Goal: Transaction & Acquisition: Purchase product/service

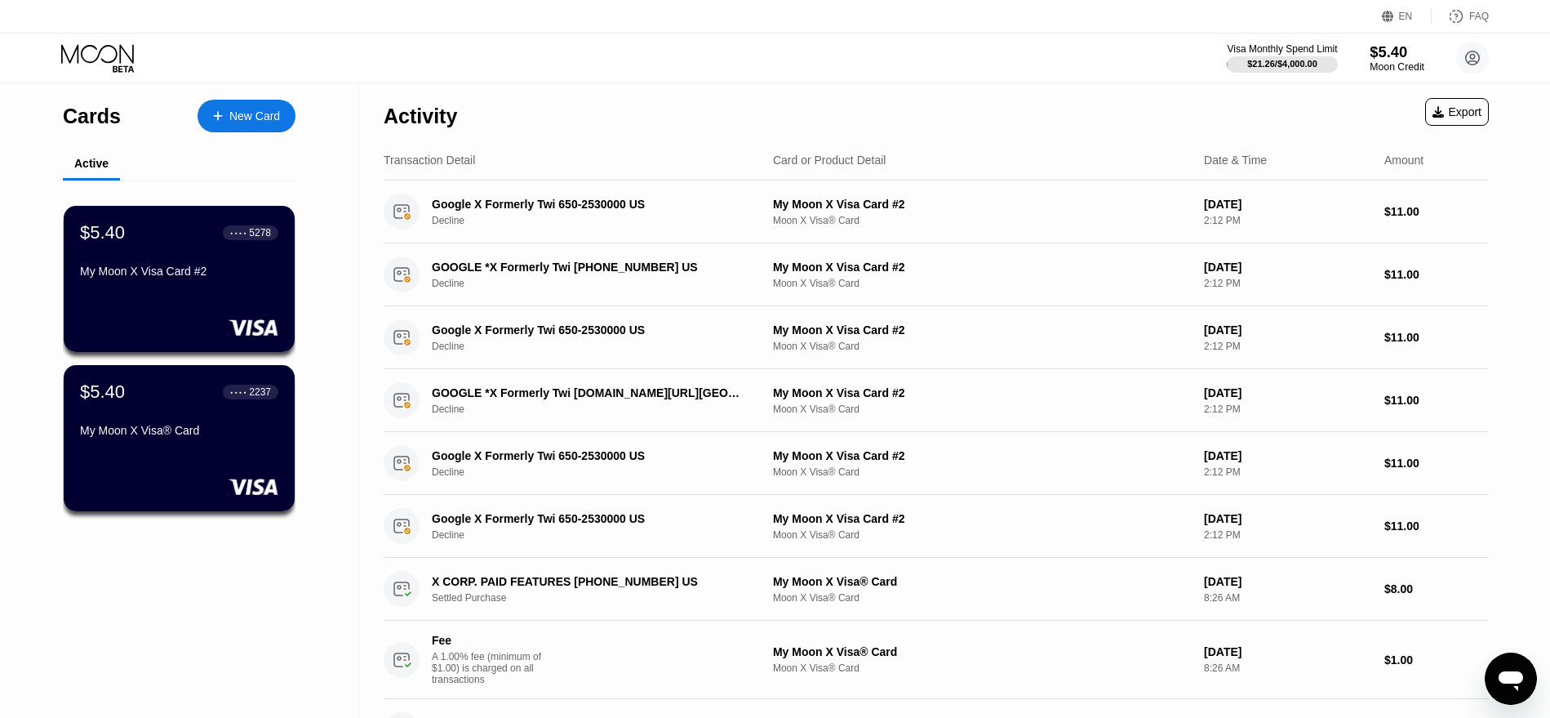
click at [1381, 68] on div "Moon Credit" at bounding box center [1397, 66] width 55 height 11
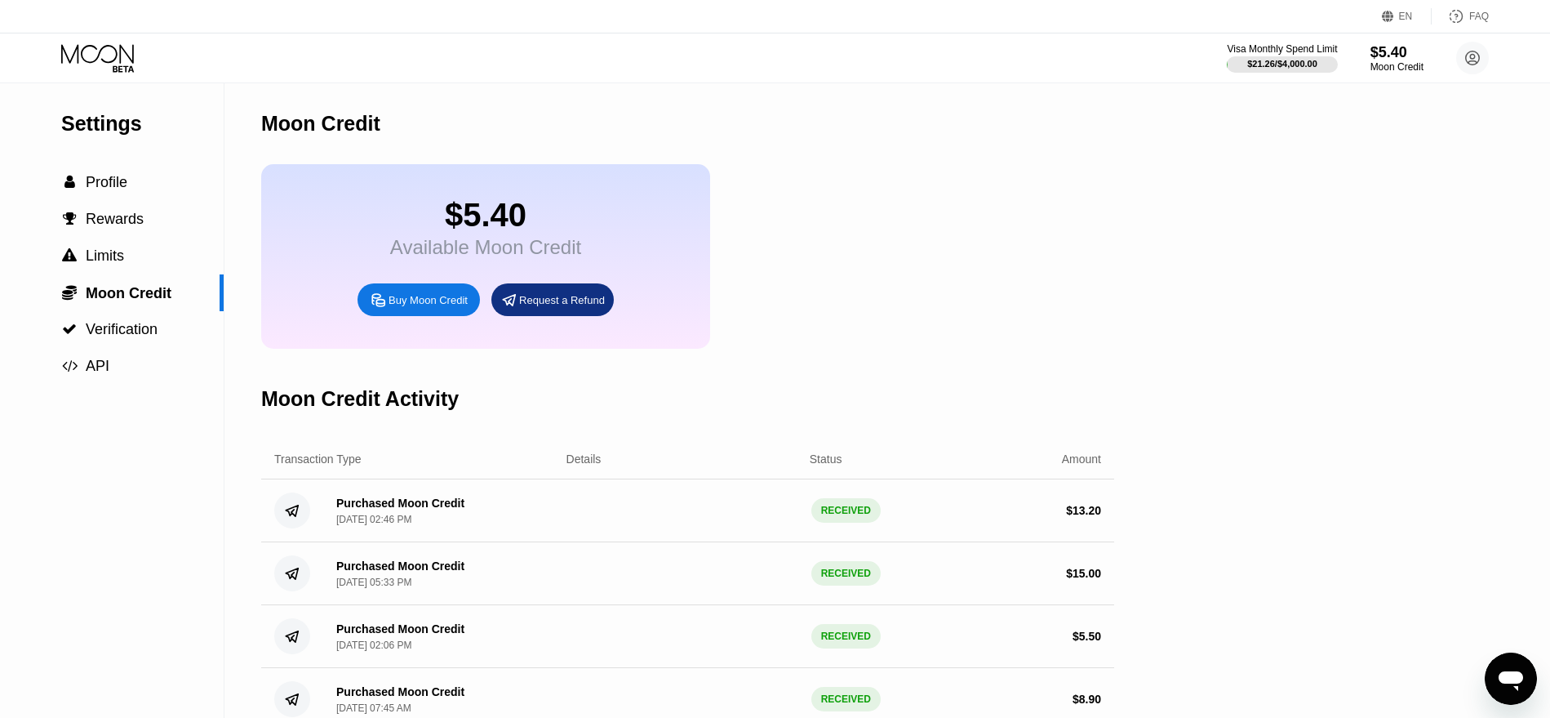
click at [401, 306] on div "Buy Moon Credit" at bounding box center [428, 300] width 79 height 14
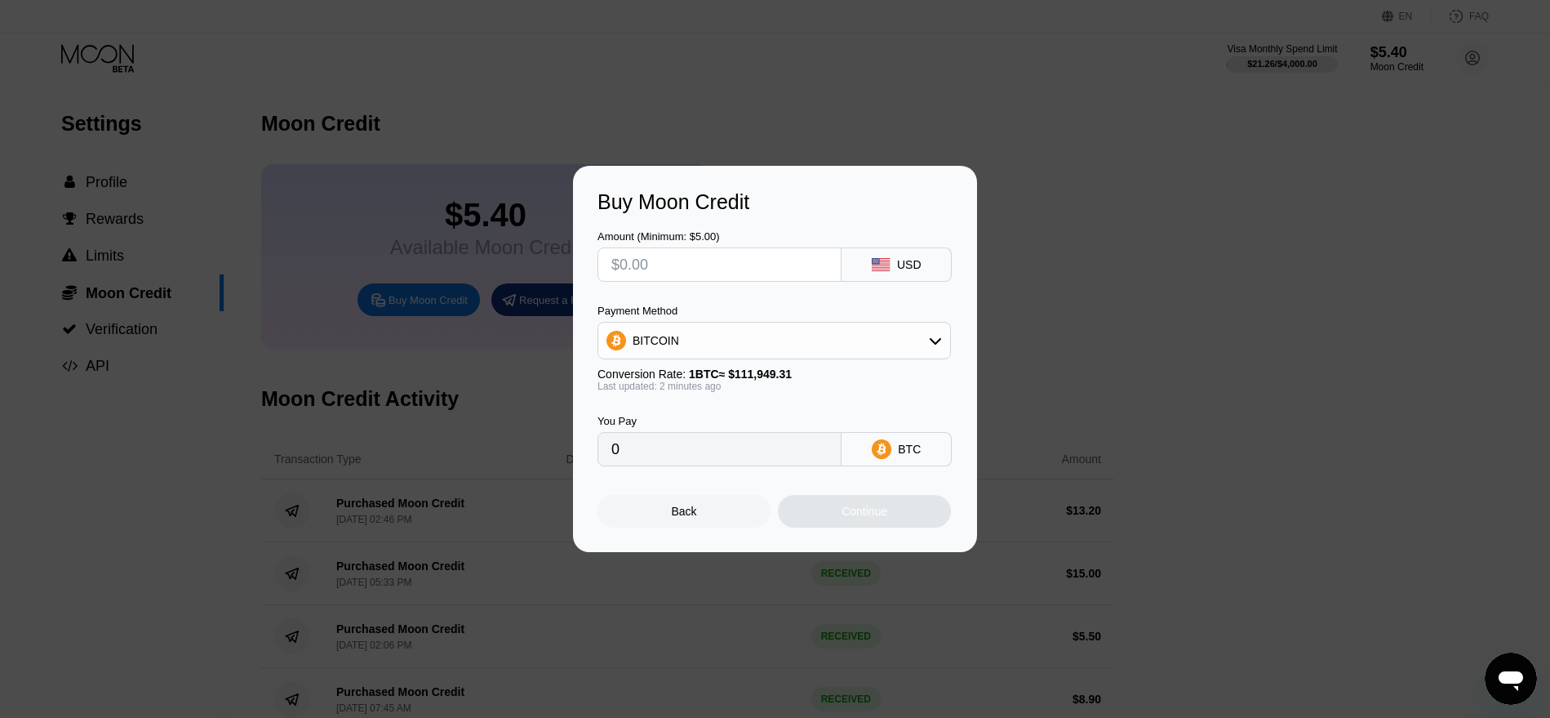
click at [738, 333] on div "BITCOIN" at bounding box center [774, 340] width 352 height 33
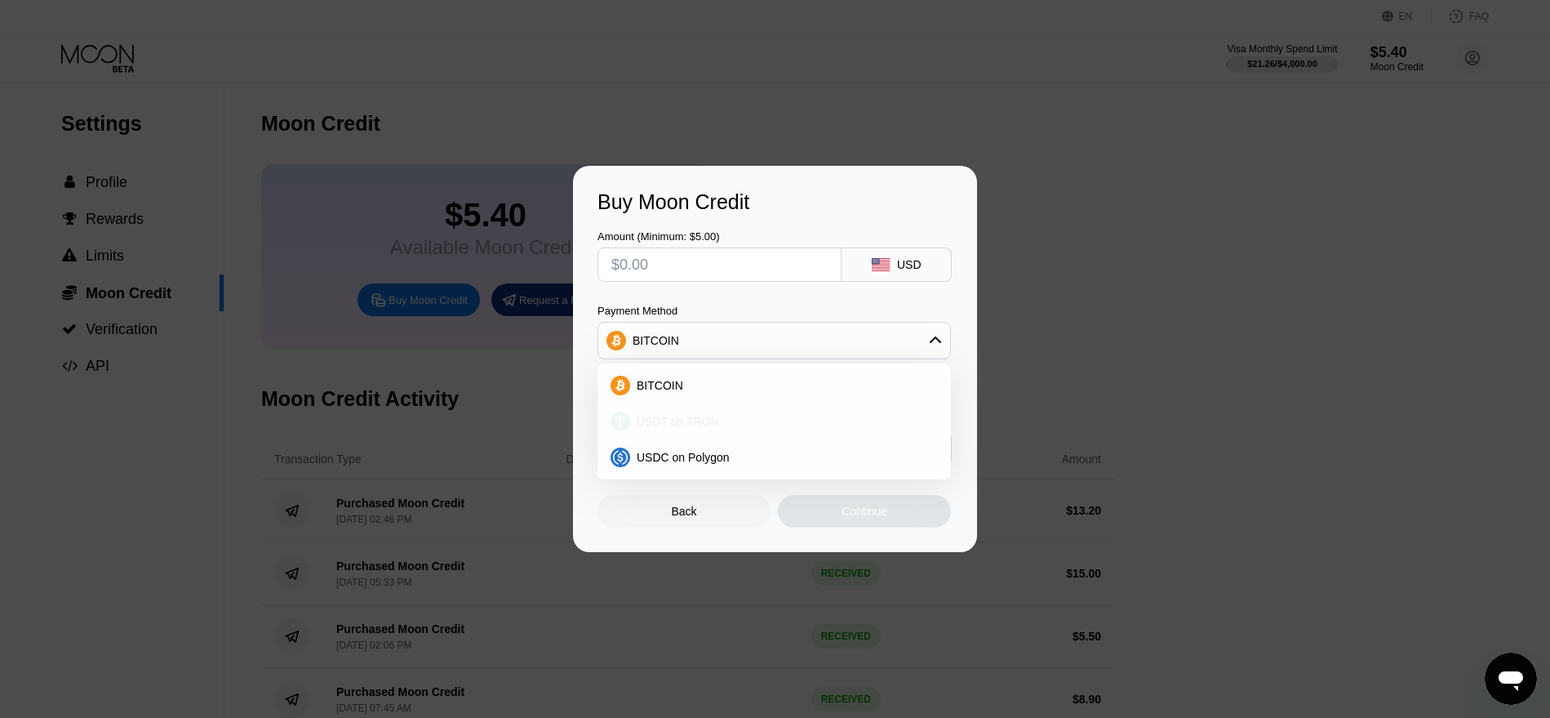
click at [702, 428] on span "USDT on TRON" at bounding box center [678, 421] width 82 height 13
type input "0.00"
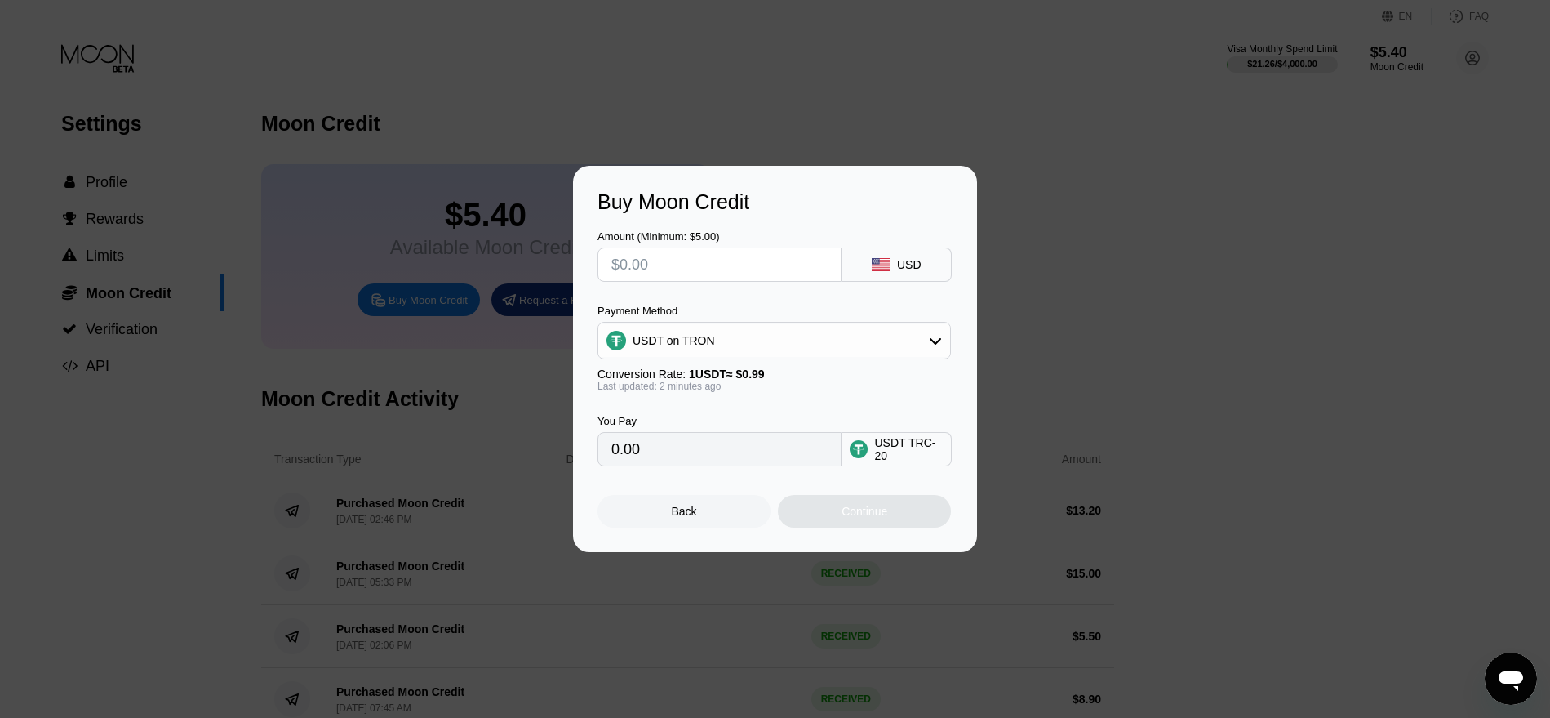
click at [721, 272] on input "text" at bounding box center [720, 264] width 216 height 33
type input "$7"
type input "7.07"
type input "$7"
click at [879, 42] on div at bounding box center [784, 359] width 1568 height 718
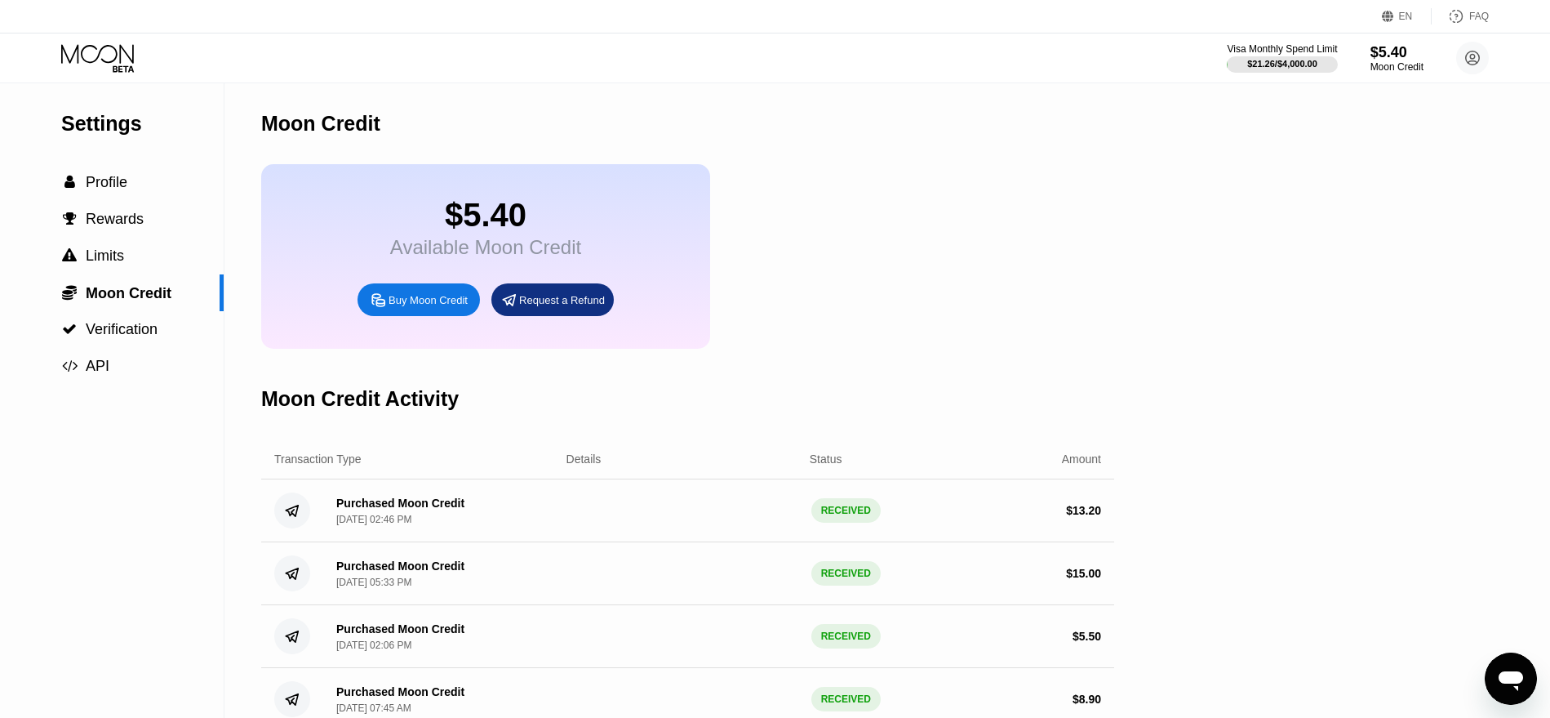
click at [416, 301] on div "Buy Moon Credit" at bounding box center [419, 299] width 122 height 33
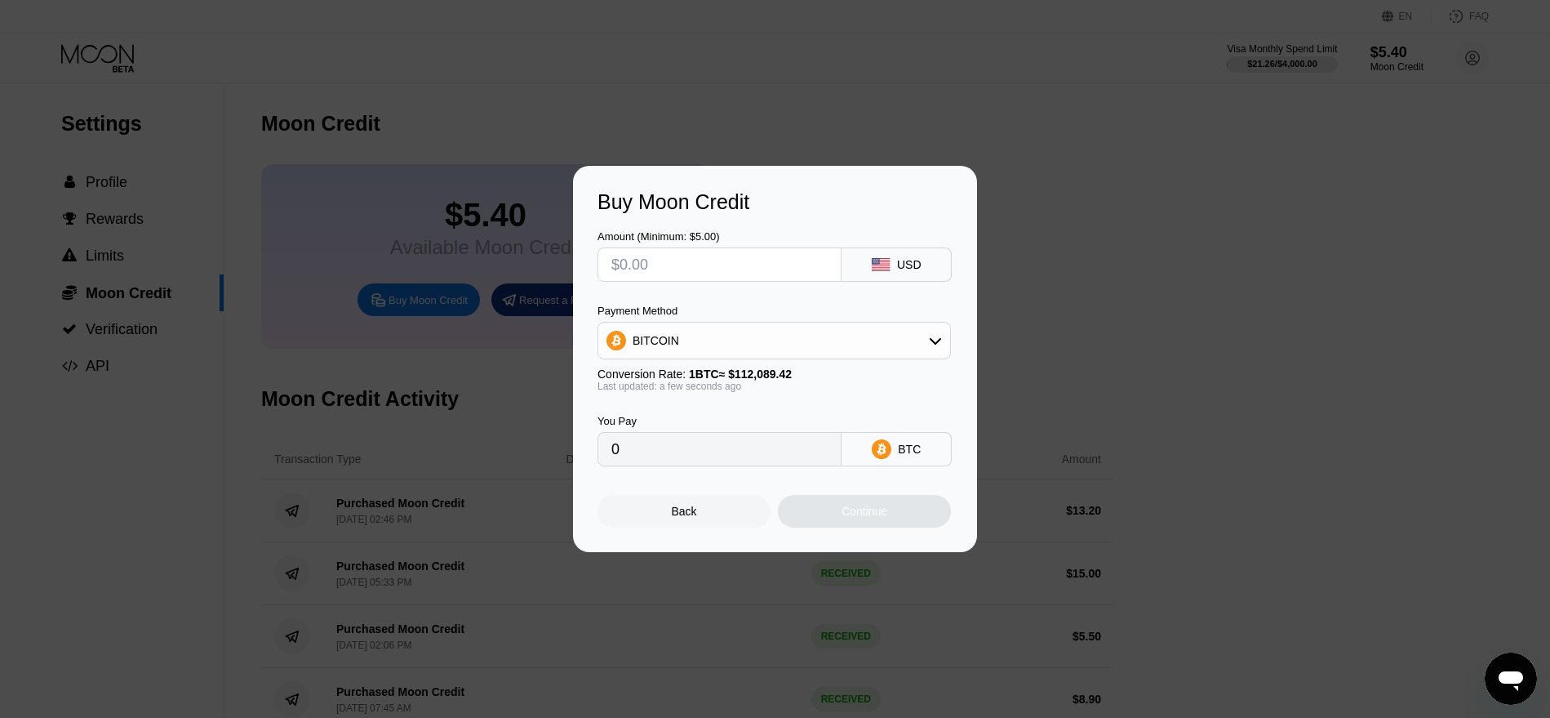
click at [767, 262] on input "text" at bounding box center [720, 264] width 216 height 33
type input "$7"
type input "0.00006246"
type input "$7"
click at [718, 340] on div "BITCOIN" at bounding box center [774, 340] width 352 height 33
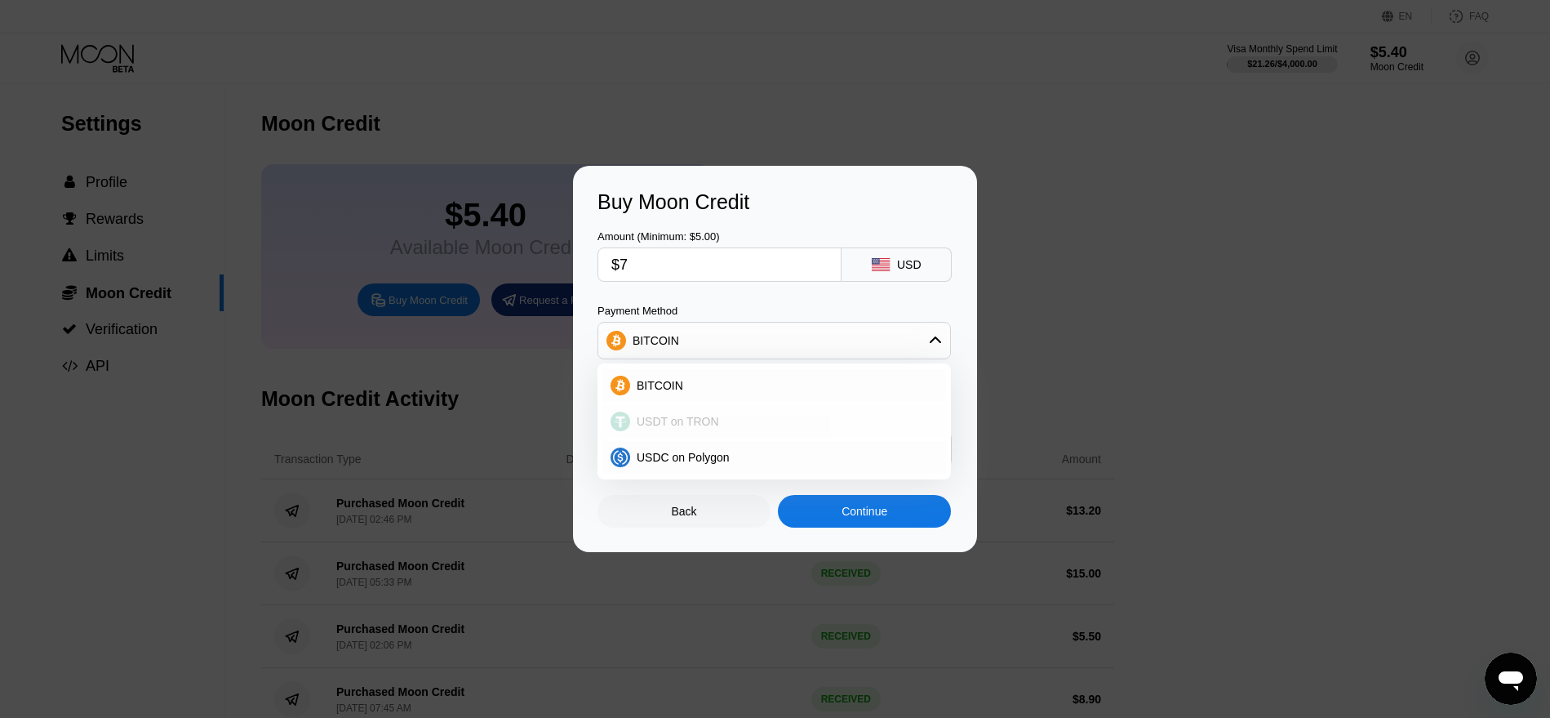
click at [691, 425] on span "USDT on TRON" at bounding box center [678, 421] width 82 height 13
type input "7.07"
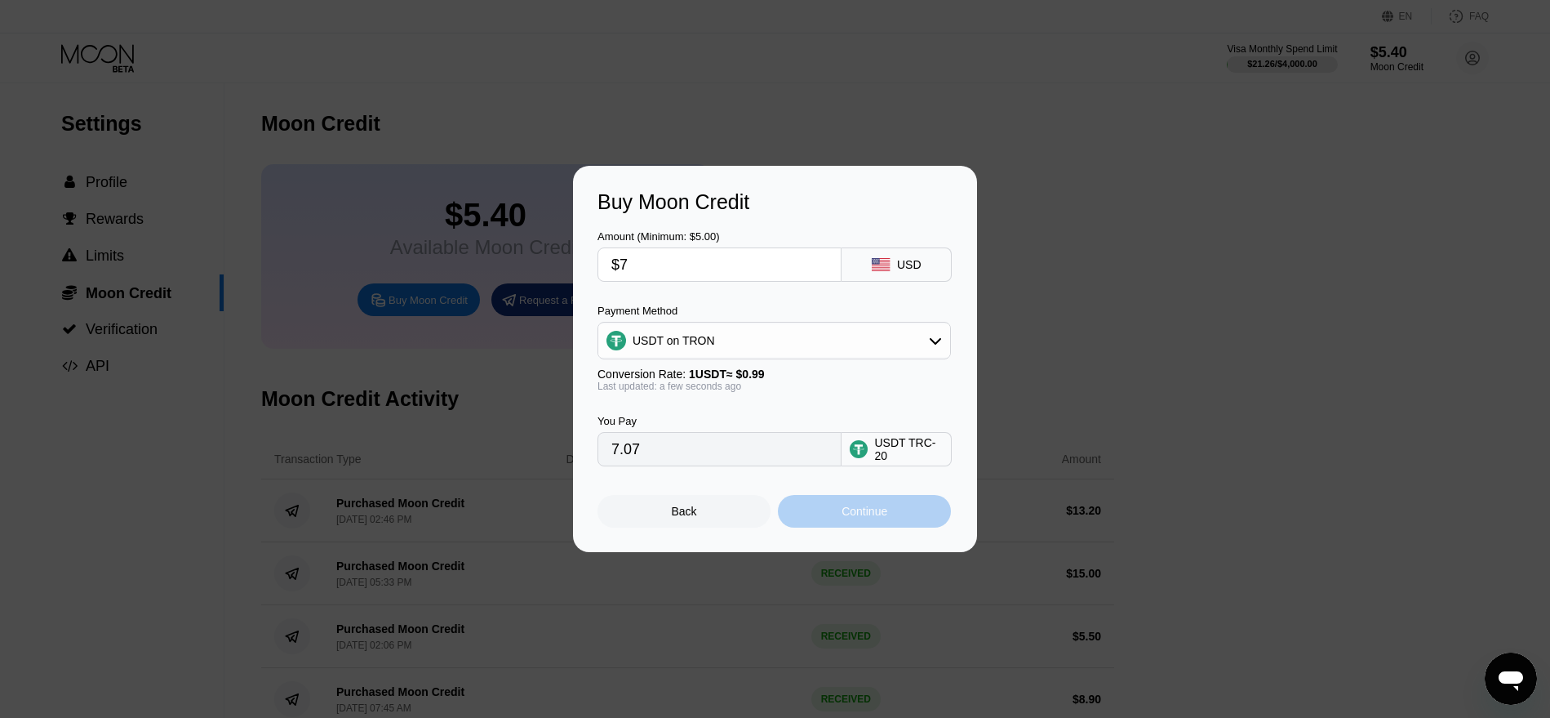
click at [875, 518] on div "Continue" at bounding box center [865, 511] width 46 height 13
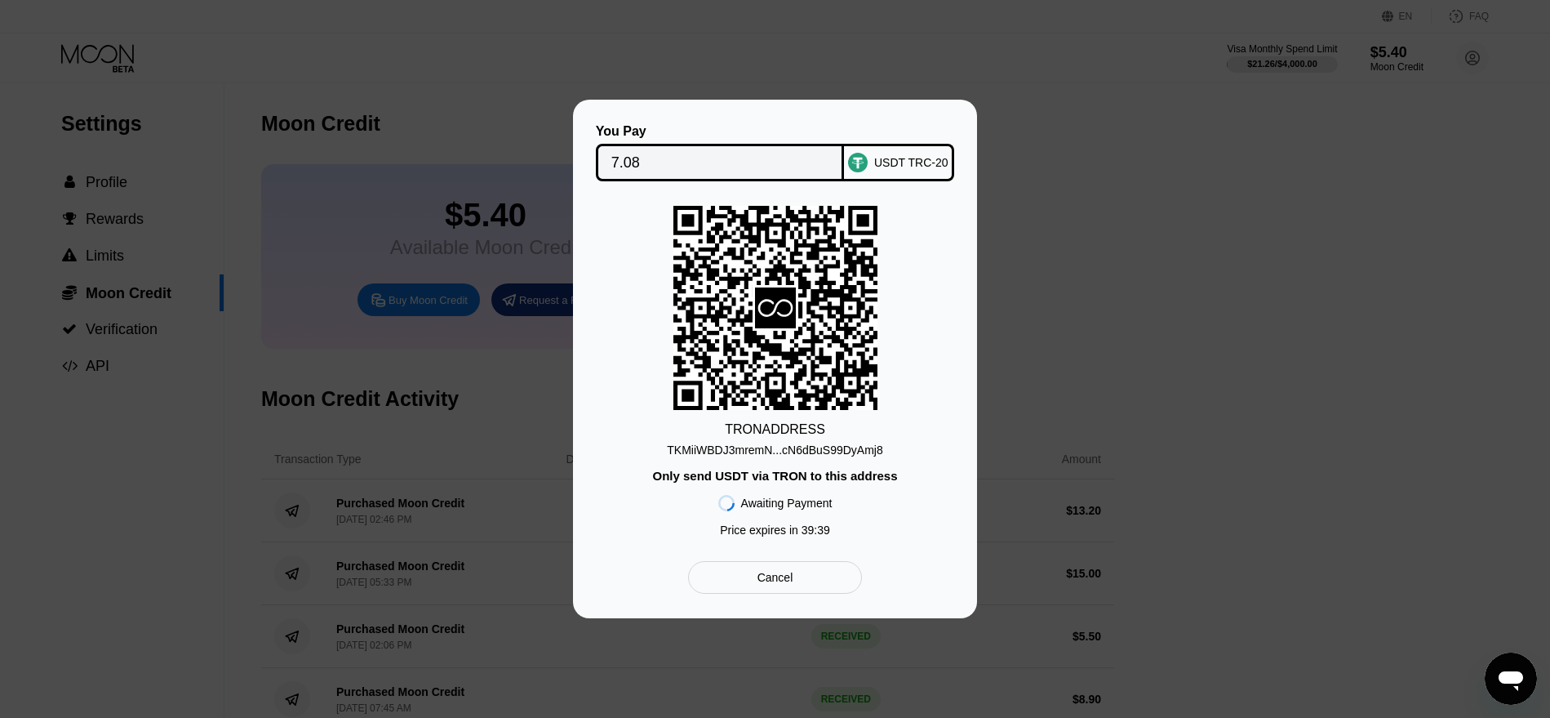
click at [807, 575] on div "Cancel" at bounding box center [775, 577] width 174 height 33
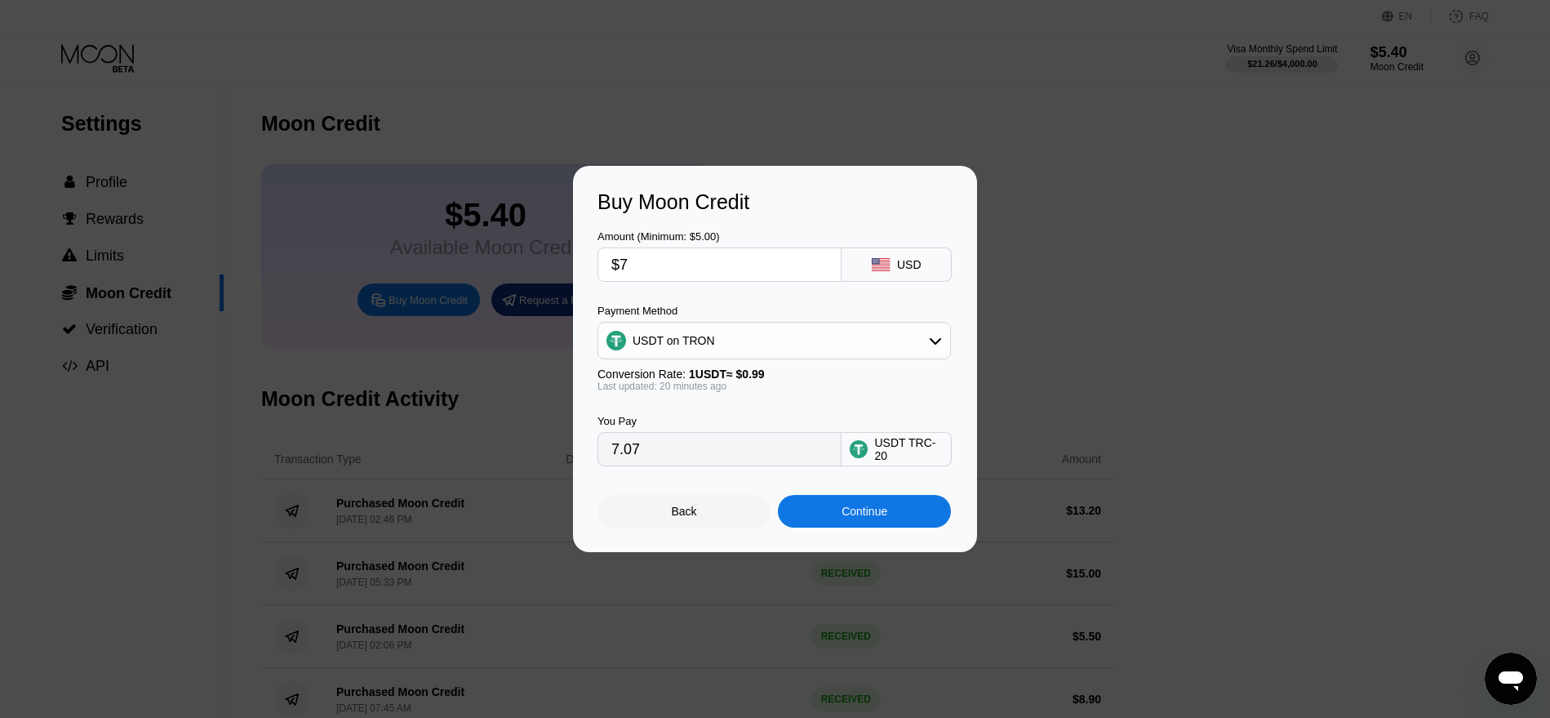
click at [763, 327] on div "USDT on TRON" at bounding box center [774, 340] width 352 height 33
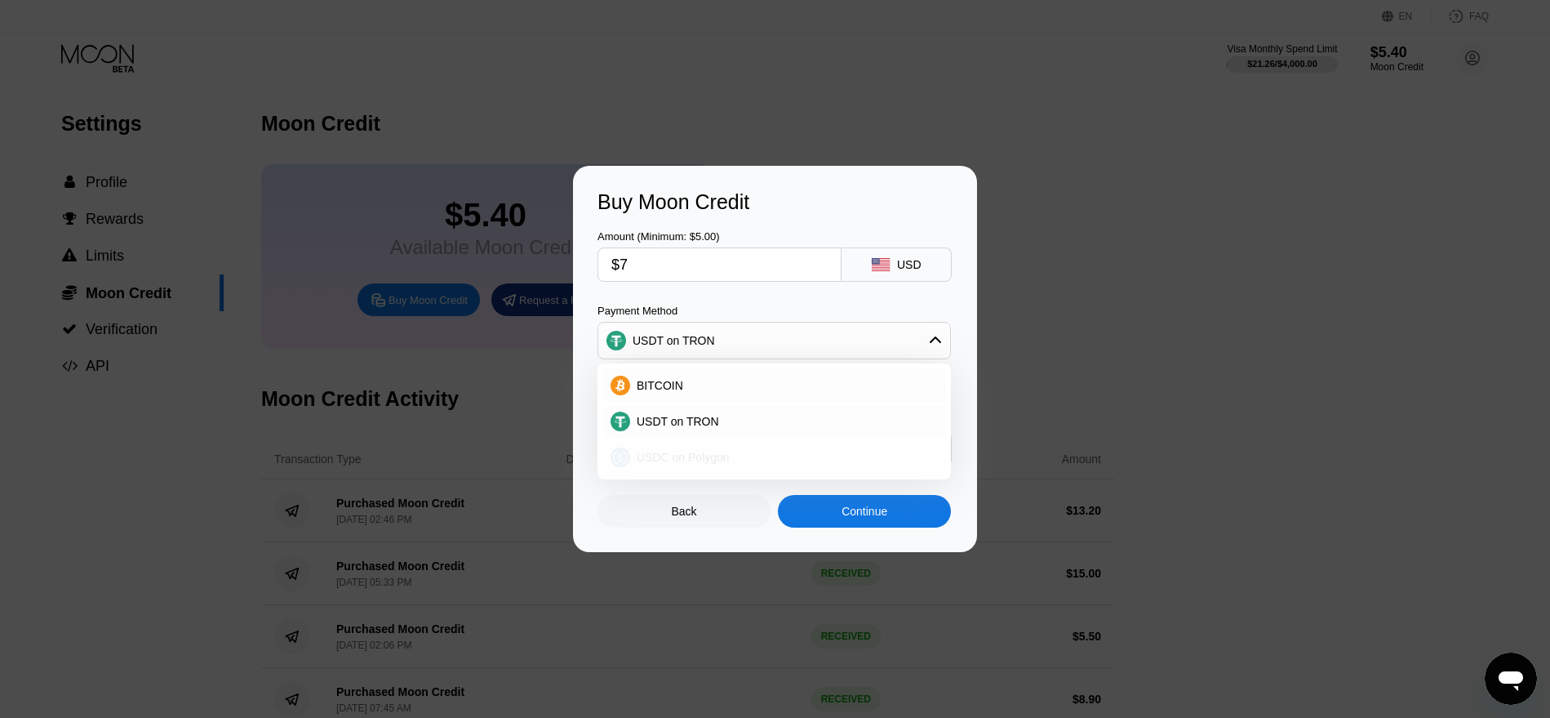
click at [730, 454] on div "USDC on Polygon" at bounding box center [784, 457] width 308 height 13
type input "7.00000000"
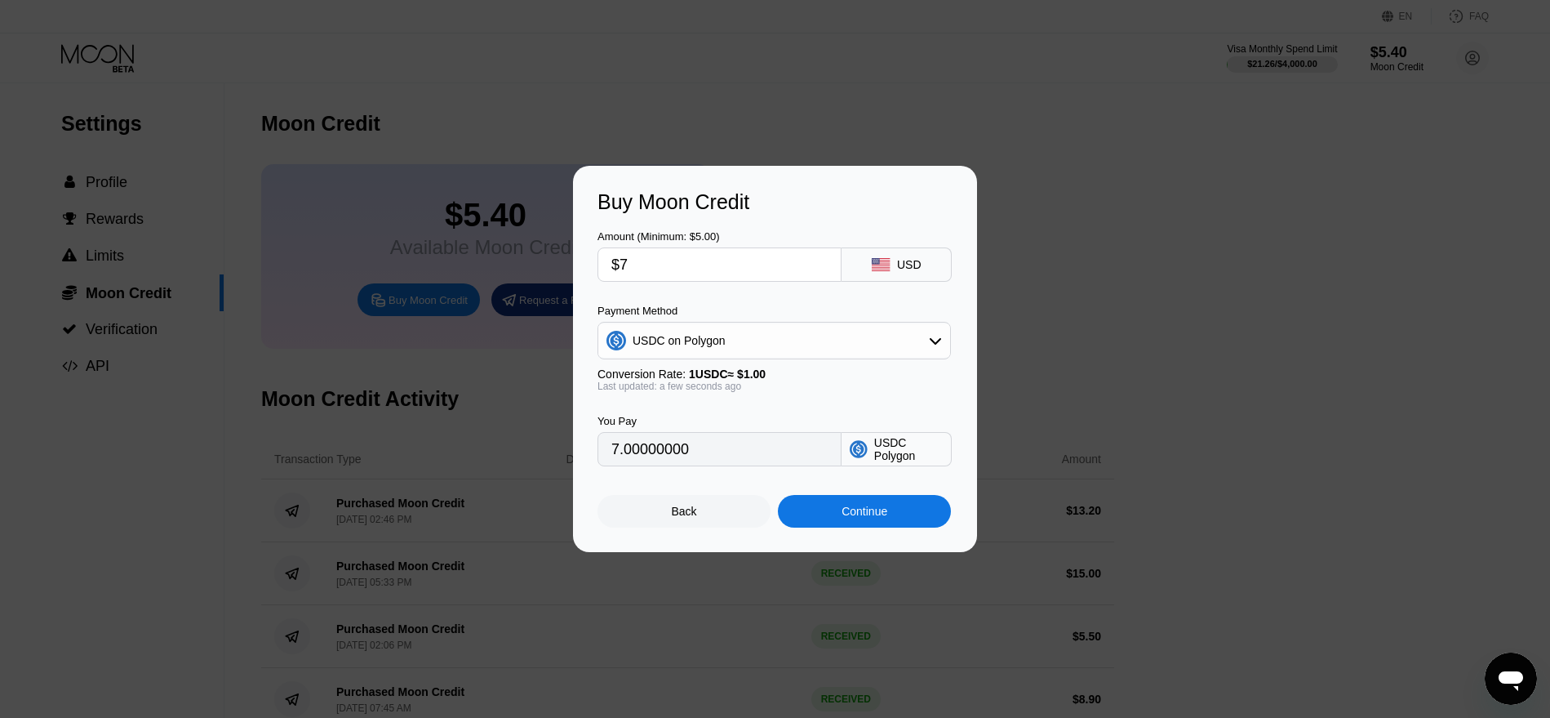
click at [874, 525] on div "Continue" at bounding box center [864, 511] width 173 height 33
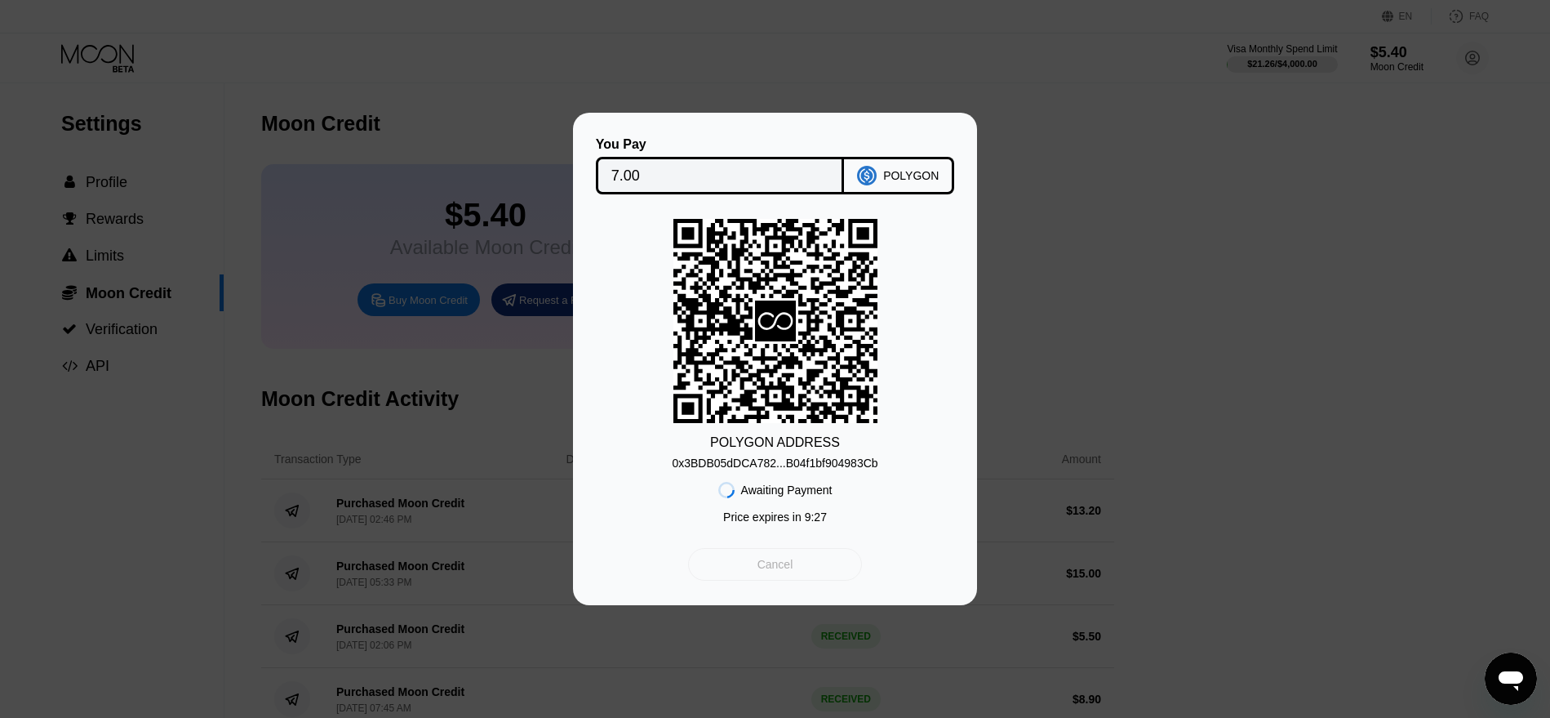
click at [810, 567] on div "Cancel" at bounding box center [775, 564] width 174 height 33
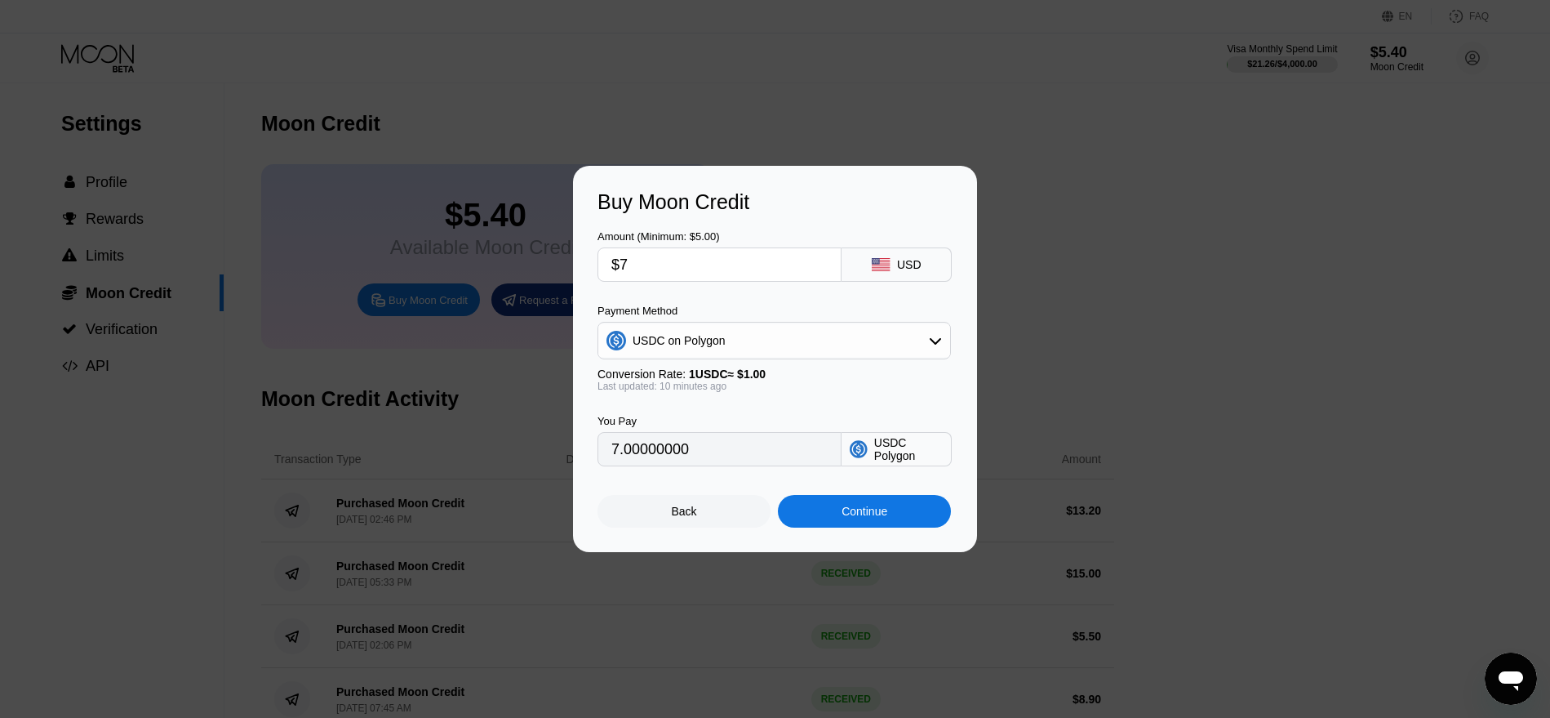
click at [820, 340] on div "USDC on Polygon" at bounding box center [774, 340] width 352 height 33
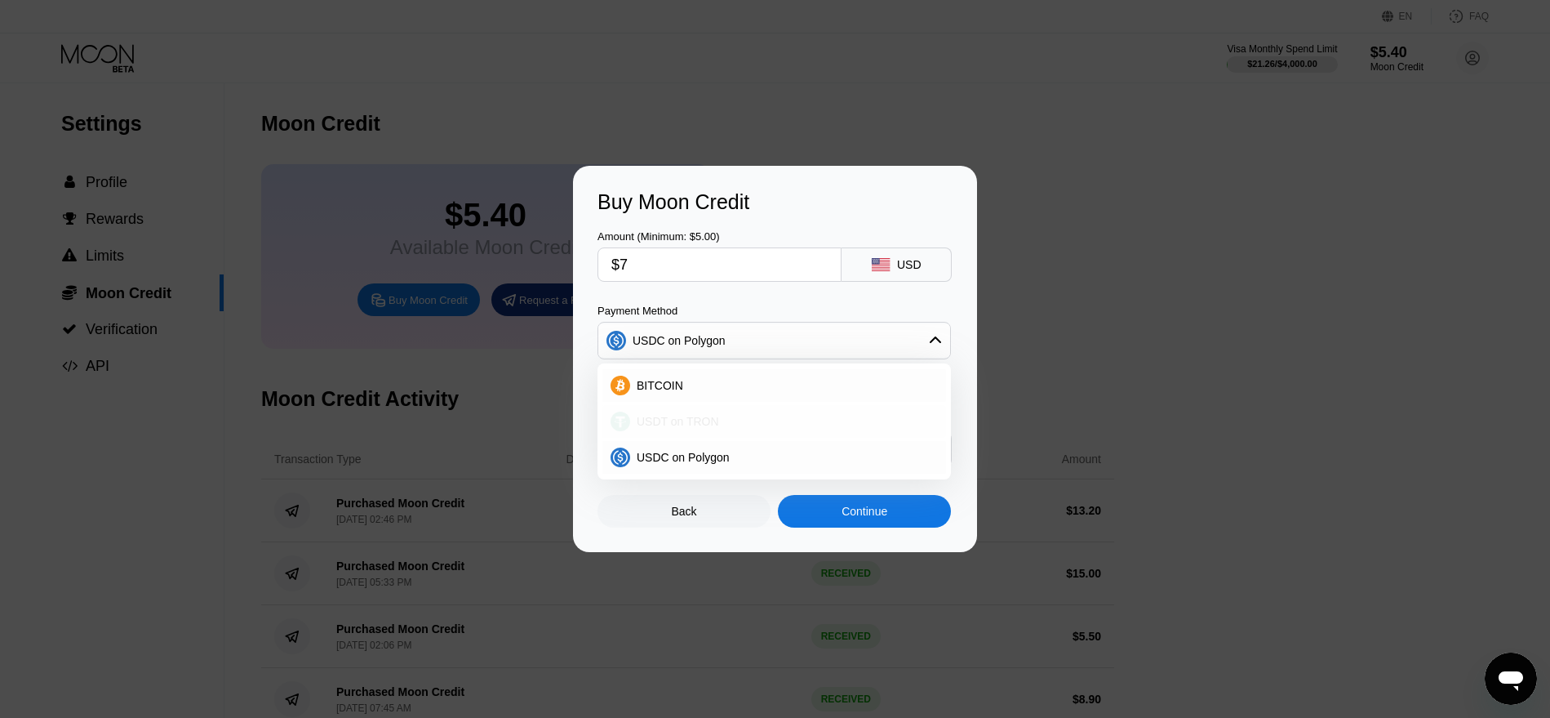
click at [677, 420] on span "USDT on TRON" at bounding box center [678, 421] width 82 height 13
type input "7.07"
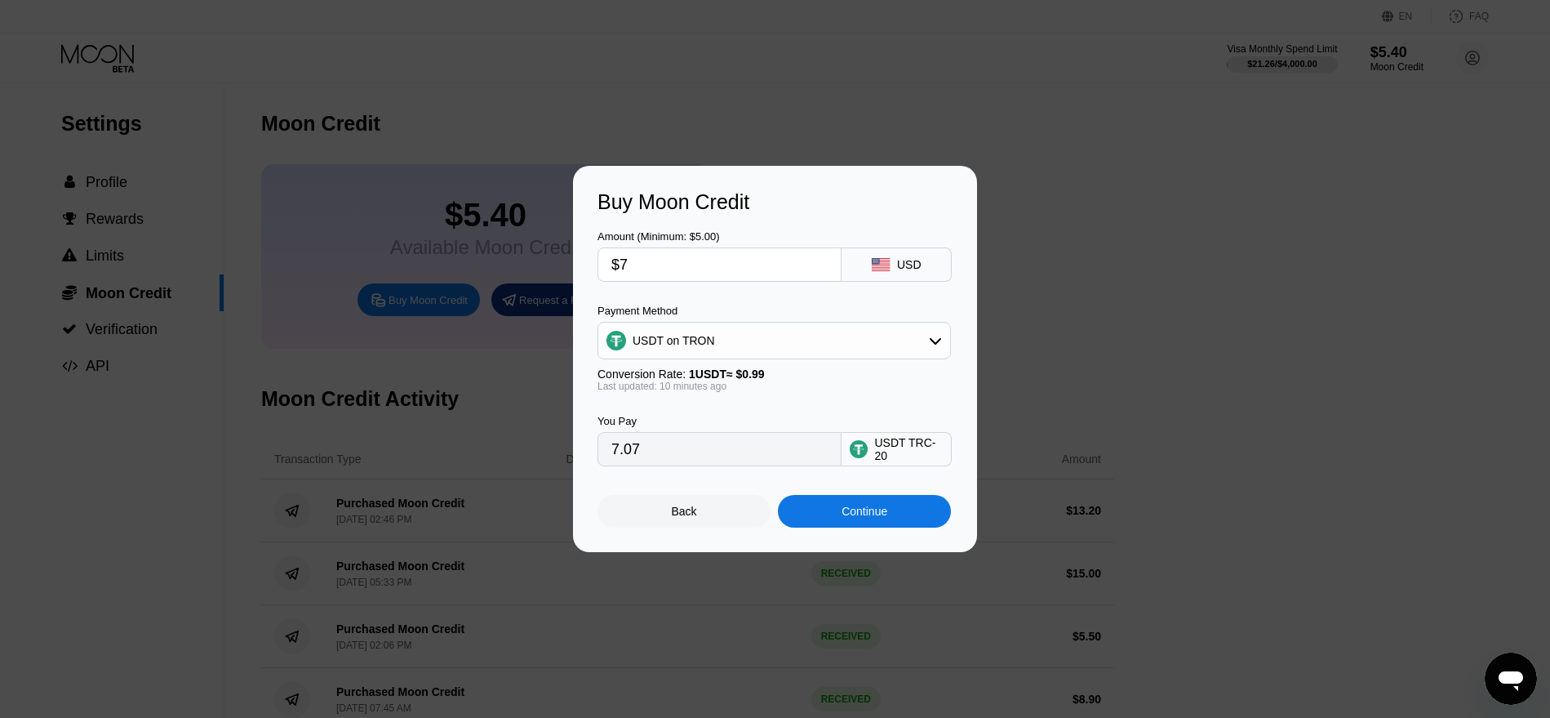
click at [901, 514] on div "Continue" at bounding box center [864, 511] width 173 height 33
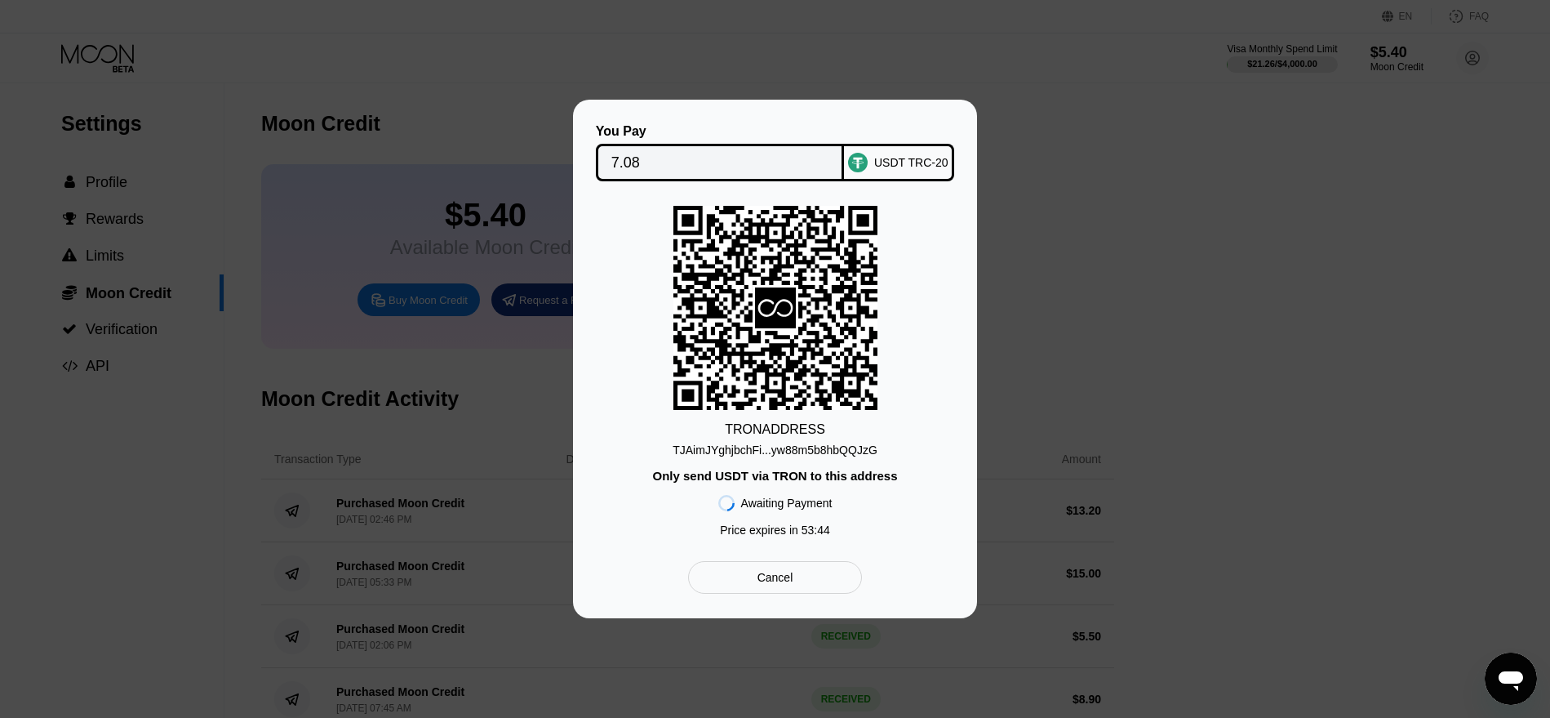
click at [946, 225] on div "TRON ADDRESS TJAimJYghjbchFi...yw88m5b8hbQQJzG Only send USDT via TRON to this …" at bounding box center [775, 375] width 355 height 339
click at [871, 444] on div "TRON ADDRESS TJAimJYghjbchFi...yw88m5b8hbQQJzG Only send USDT via TRON to this …" at bounding box center [775, 375] width 355 height 339
click at [879, 488] on div "TRON ADDRESS TJAimJYghjbchFi...yw88m5b8hbQQJzG Only send USDT via TRON to this …" at bounding box center [775, 375] width 355 height 339
click at [794, 576] on div "Cancel" at bounding box center [775, 577] width 174 height 33
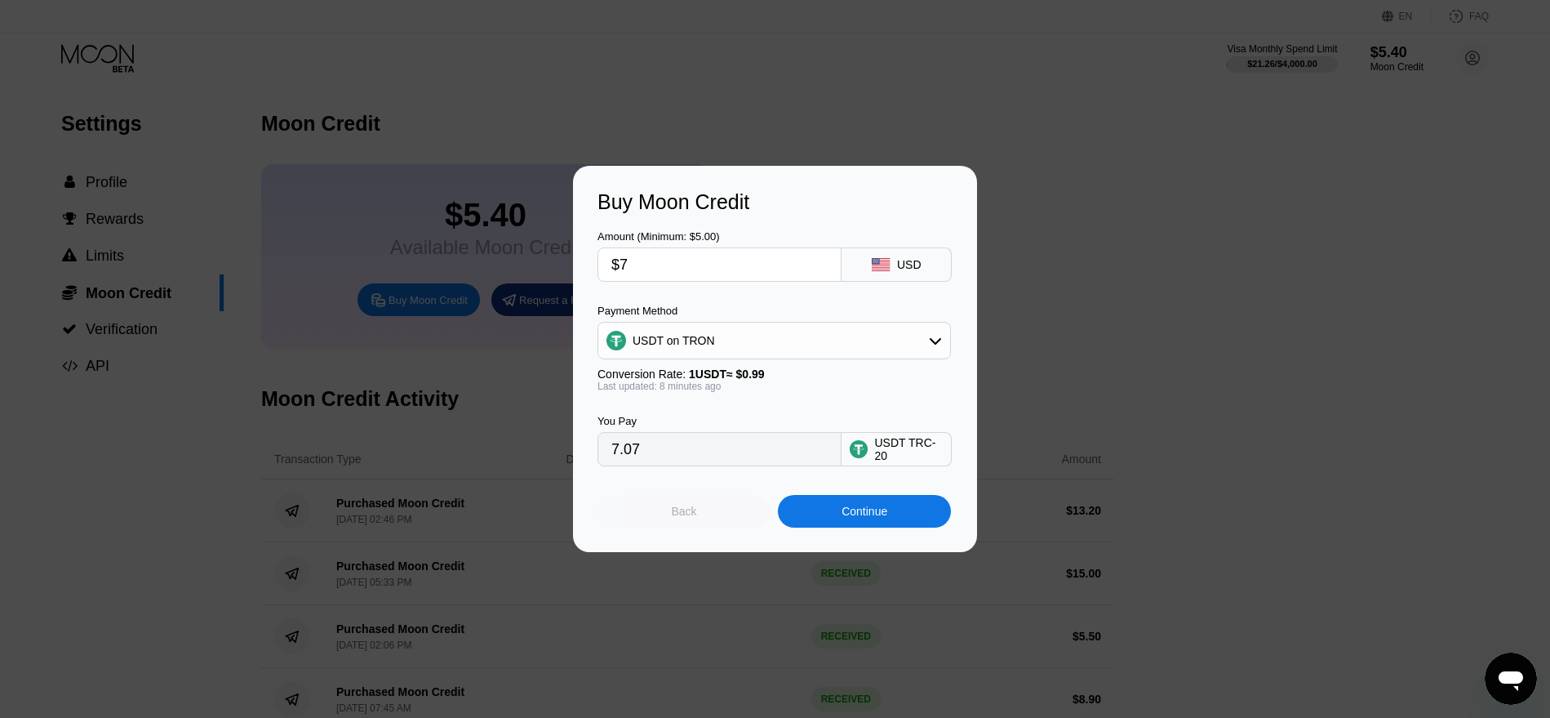
click at [754, 521] on div "Back" at bounding box center [684, 511] width 173 height 33
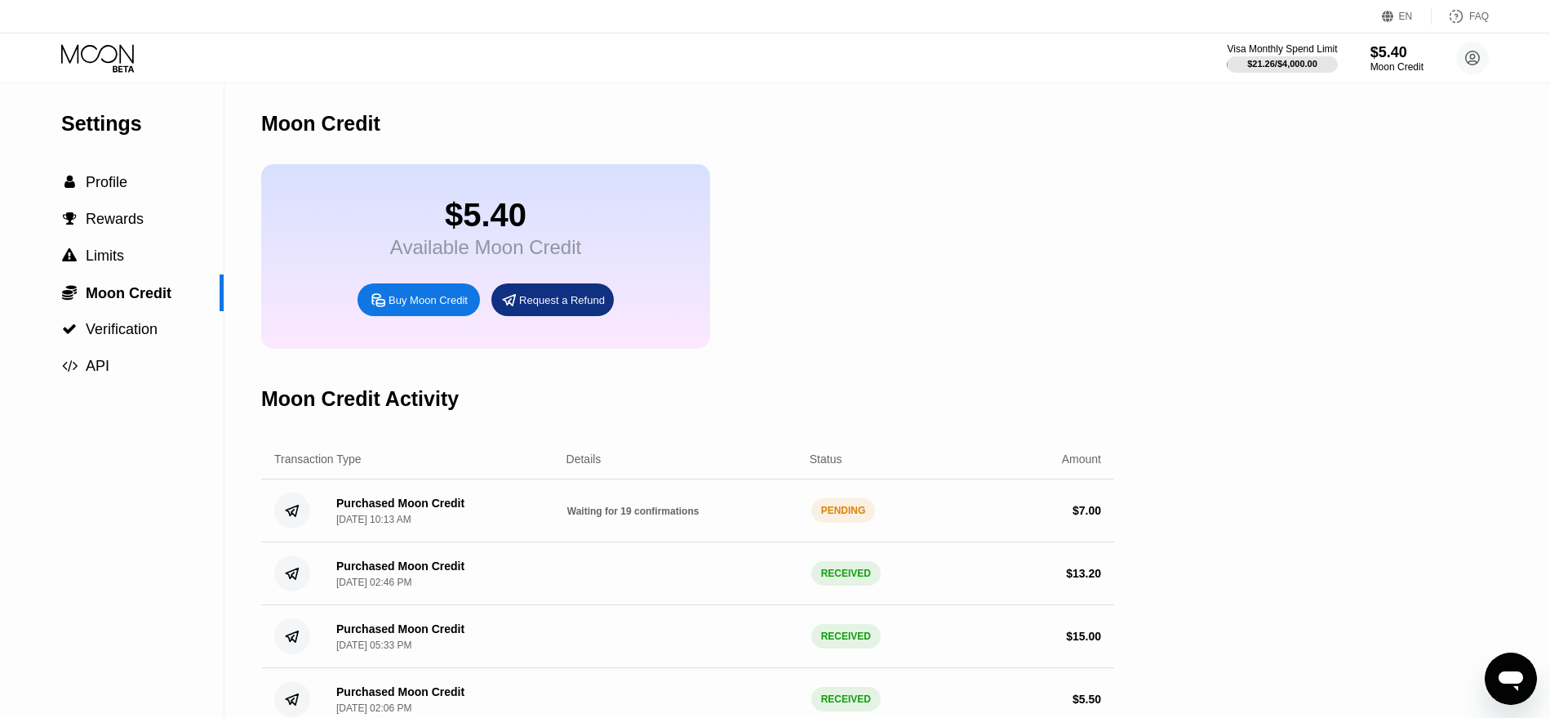
click at [588, 517] on span "Waiting for 19 confirmations" at bounding box center [633, 510] width 132 height 11
drag, startPoint x: 698, startPoint y: 529, endPoint x: 567, endPoint y: 535, distance: 131.6
click at [569, 517] on div "Waiting for 19 confirmations" at bounding box center [682, 510] width 231 height 13
click at [480, 225] on div "$5.40" at bounding box center [485, 215] width 191 height 37
click at [147, 226] on div " Rewards" at bounding box center [112, 219] width 224 height 17
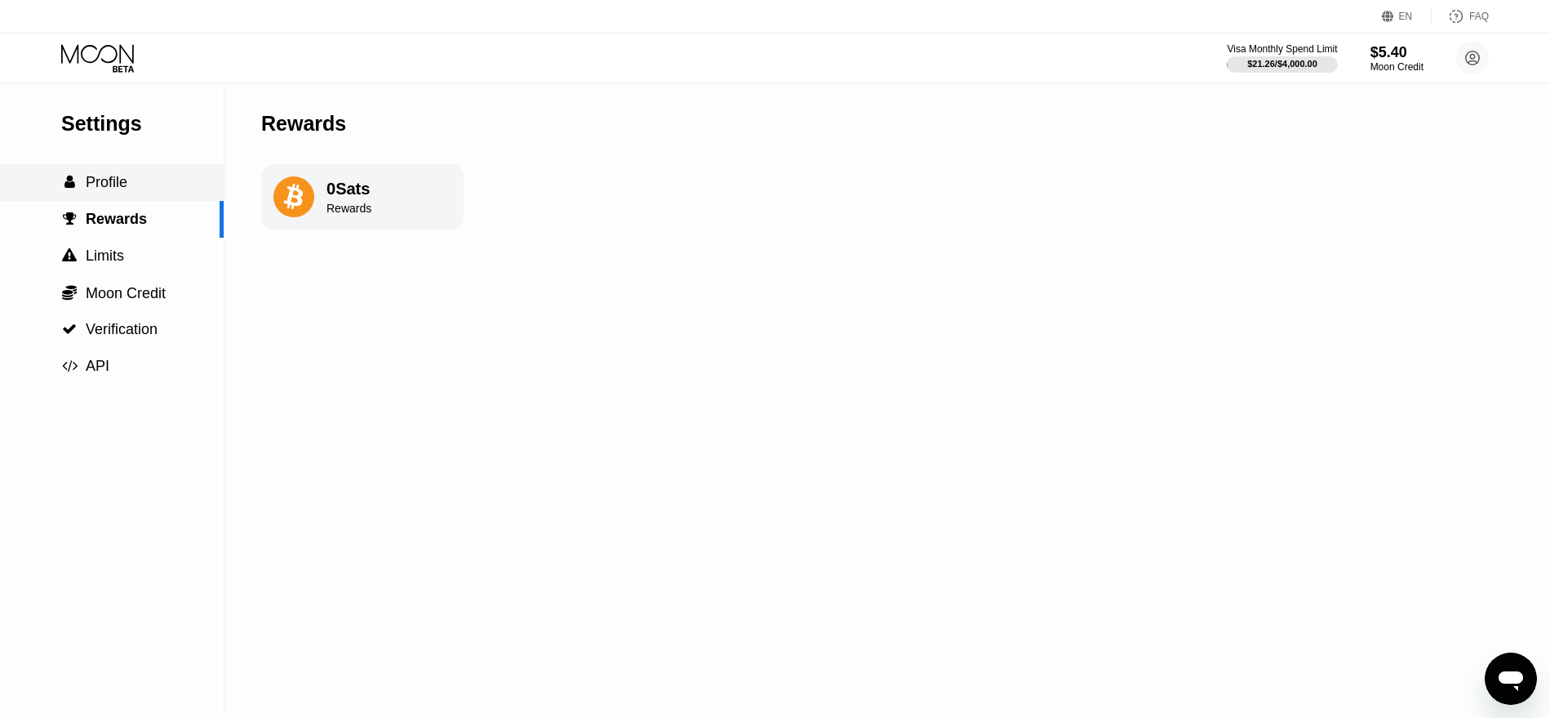
click at [140, 191] on div " Profile" at bounding box center [112, 182] width 224 height 17
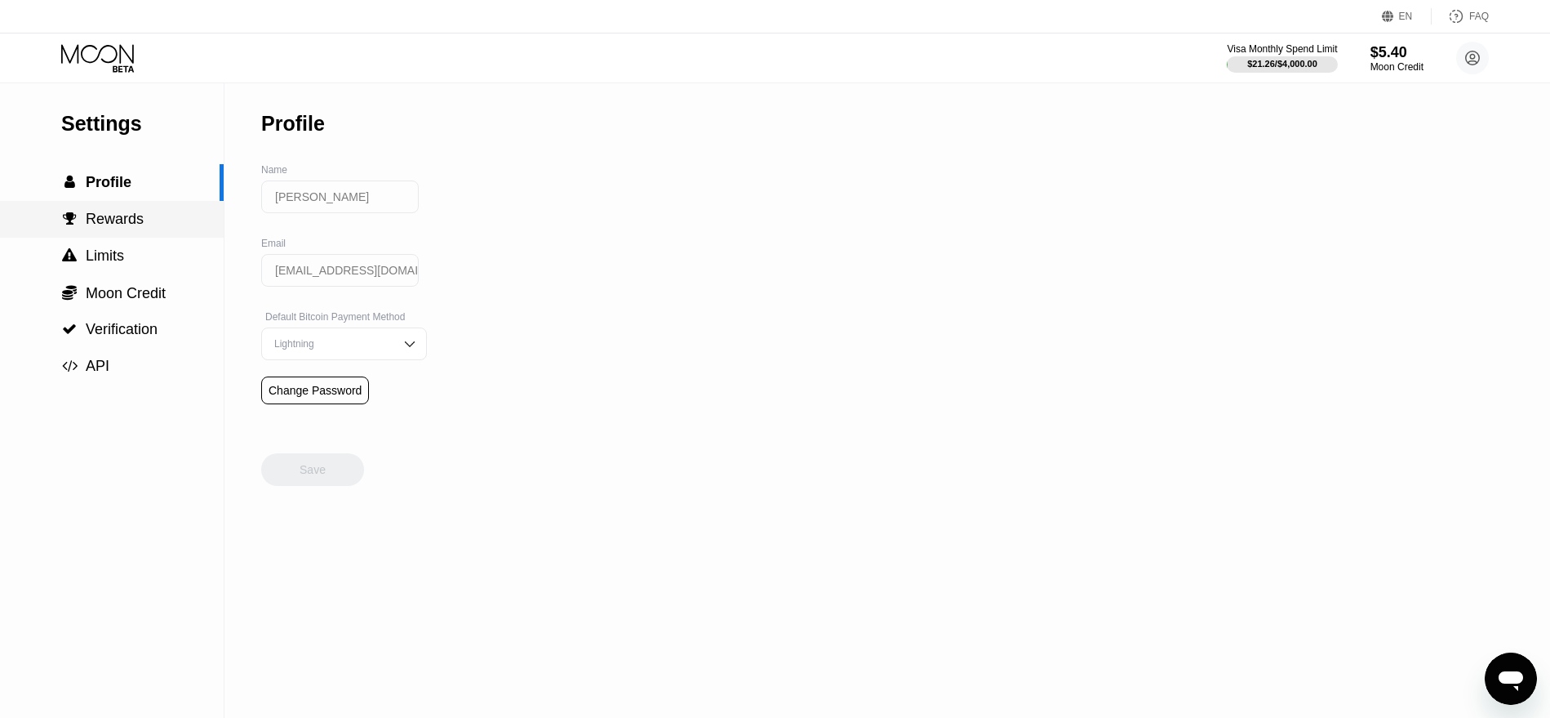
click at [110, 238] on div " Rewards" at bounding box center [112, 219] width 224 height 37
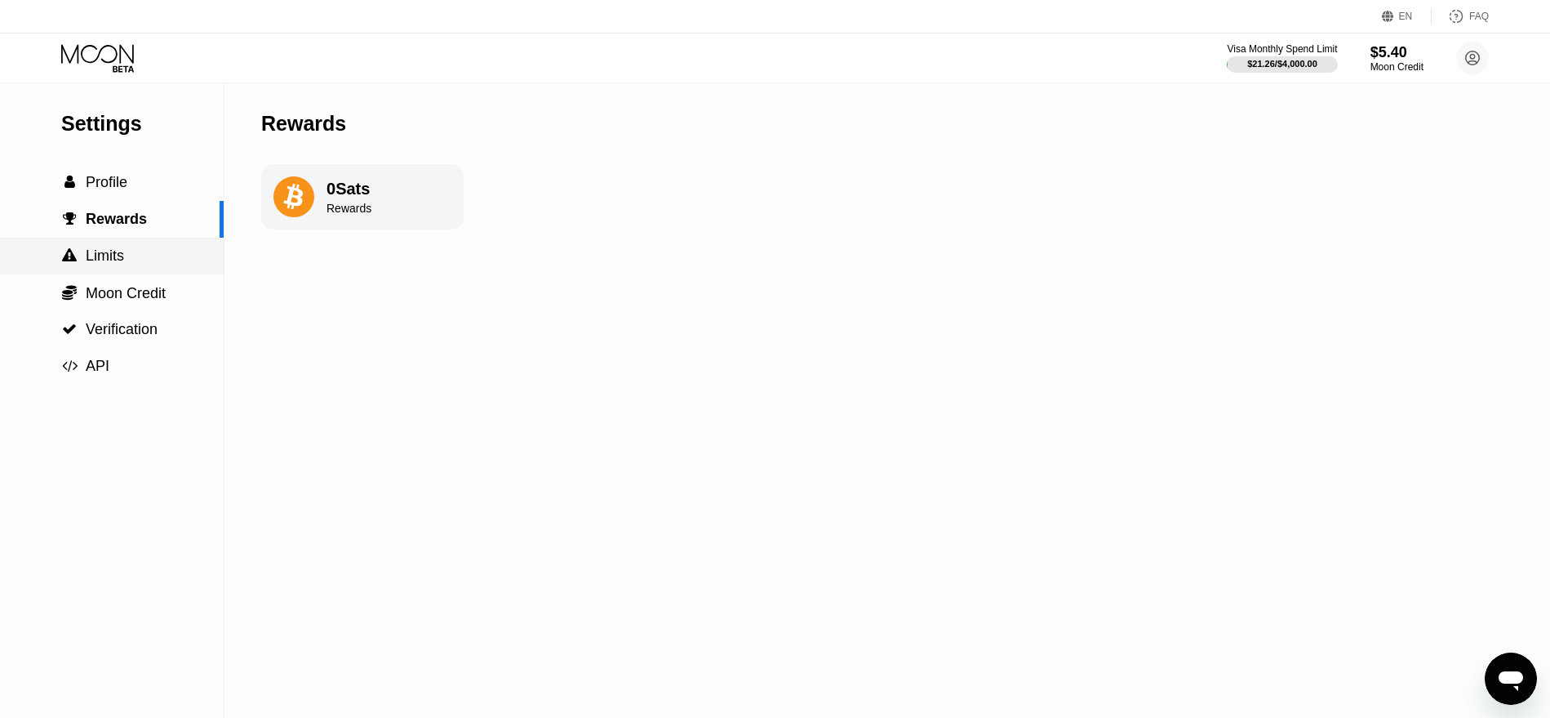
click at [104, 264] on span "Limits" at bounding box center [105, 255] width 38 height 16
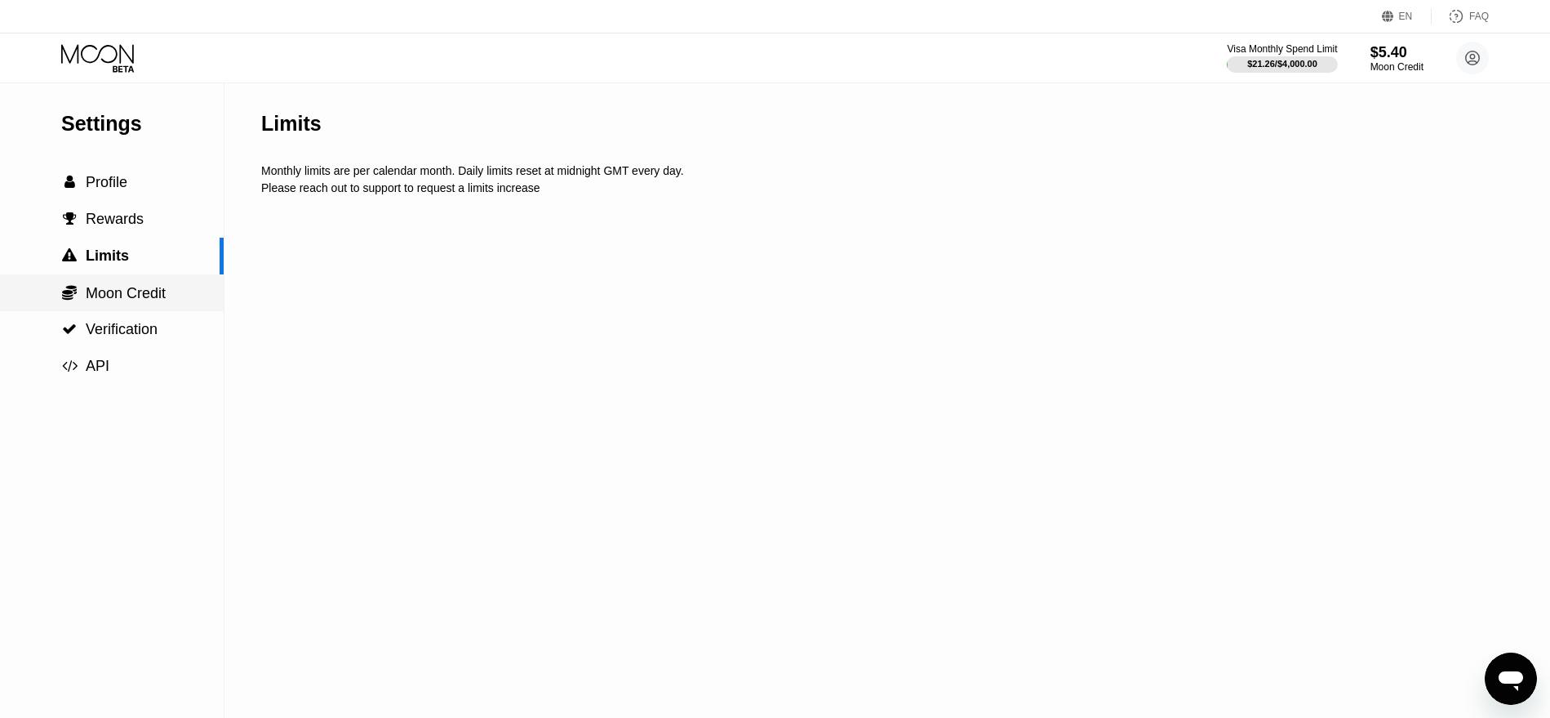
click at [113, 301] on span "Moon Credit" at bounding box center [126, 293] width 80 height 16
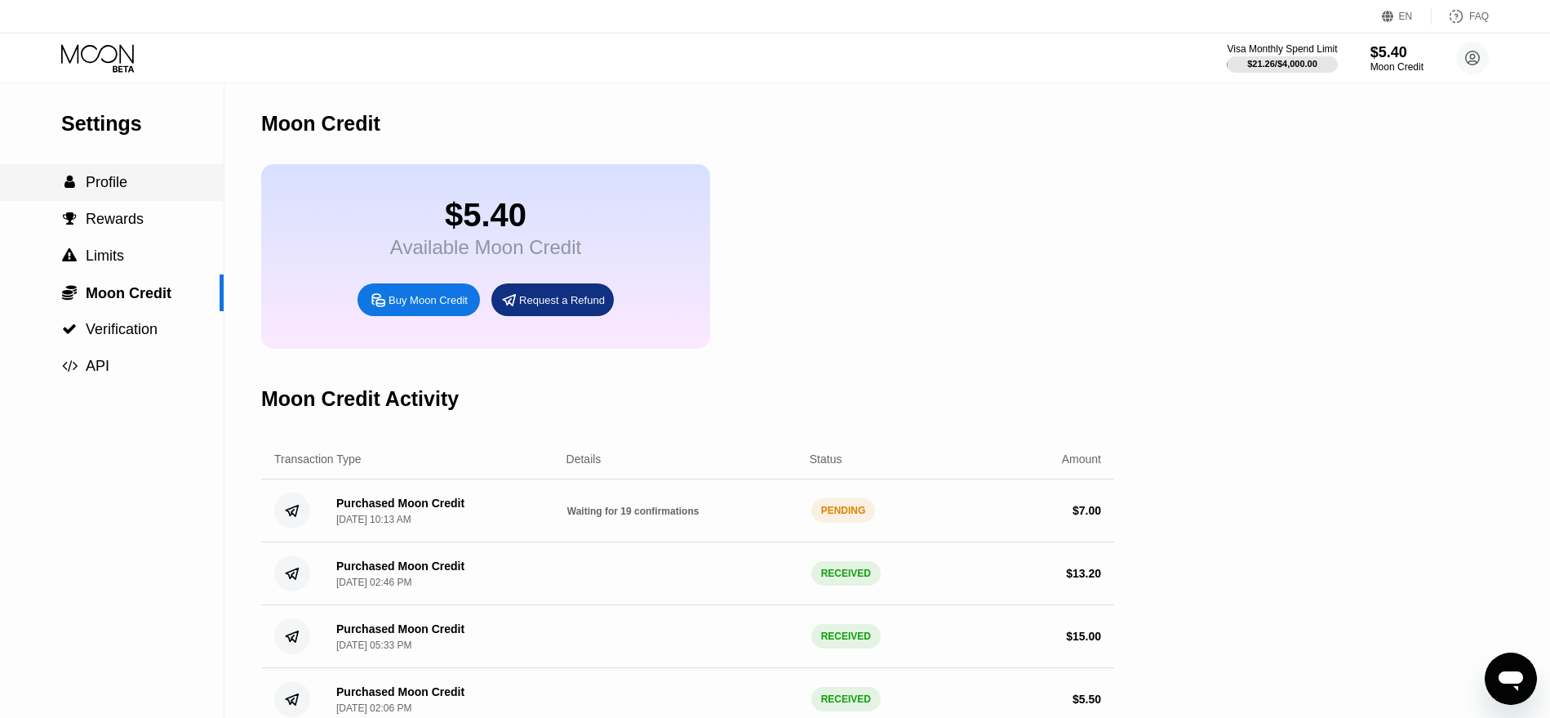
click at [119, 190] on span "Profile" at bounding box center [107, 182] width 42 height 16
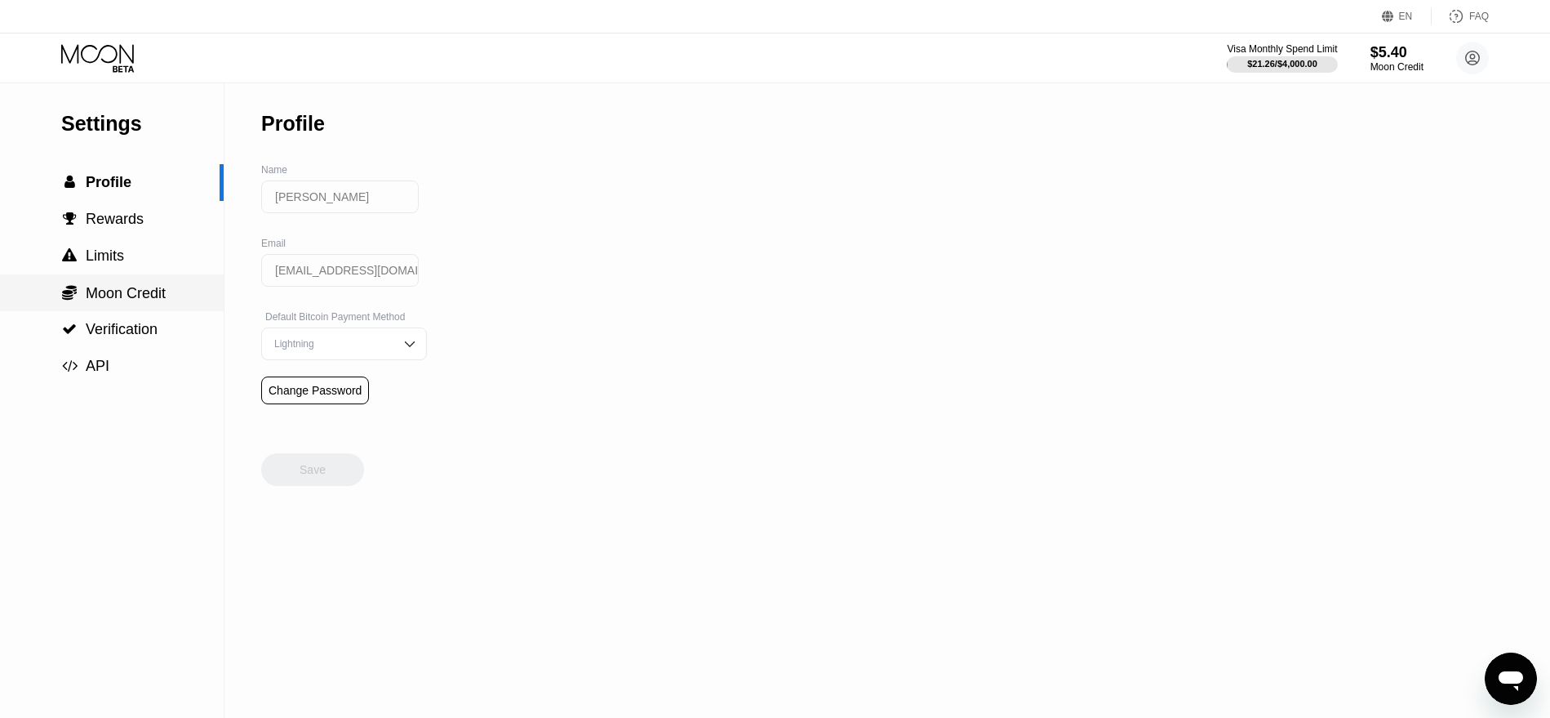
click at [156, 298] on span "Moon Credit" at bounding box center [126, 293] width 80 height 16
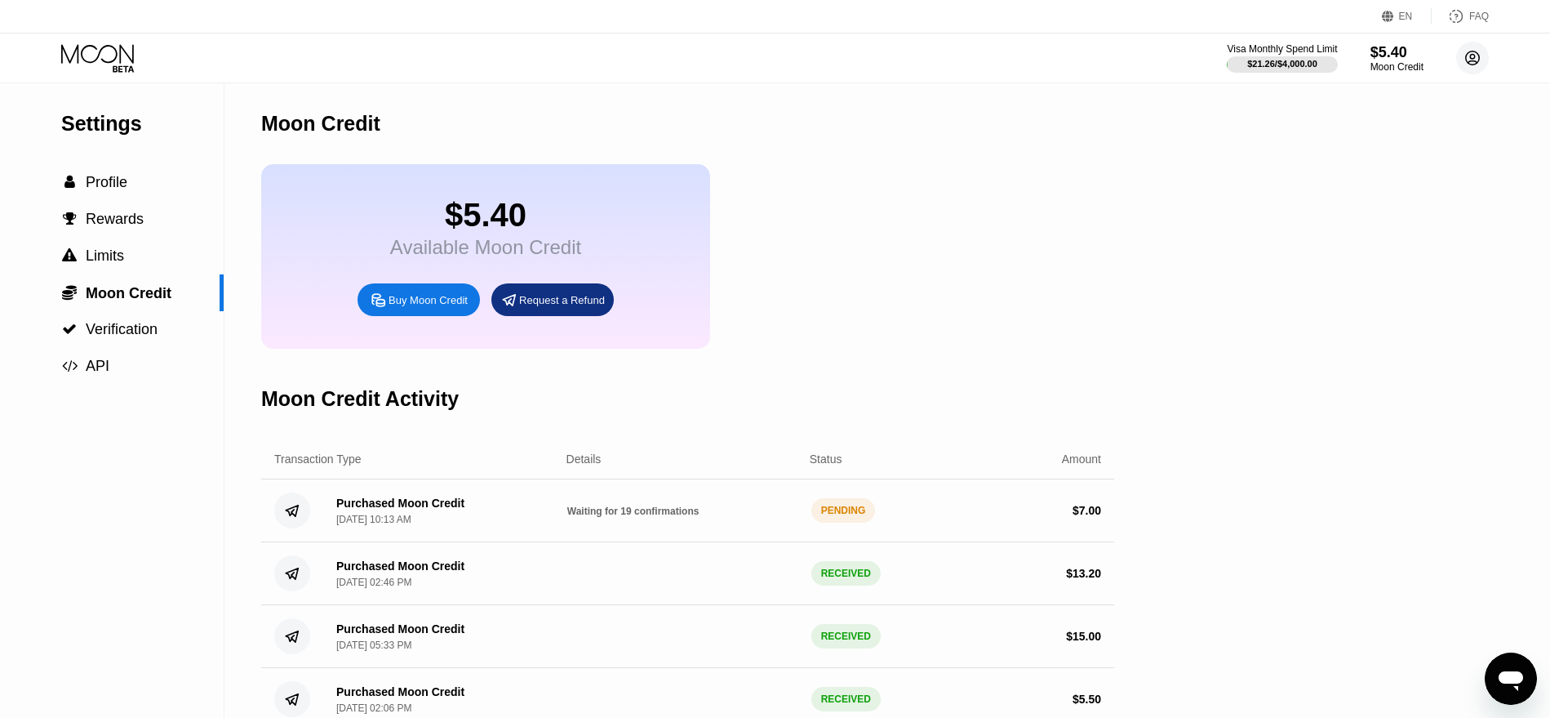
click at [1473, 51] on circle at bounding box center [1473, 58] width 33 height 33
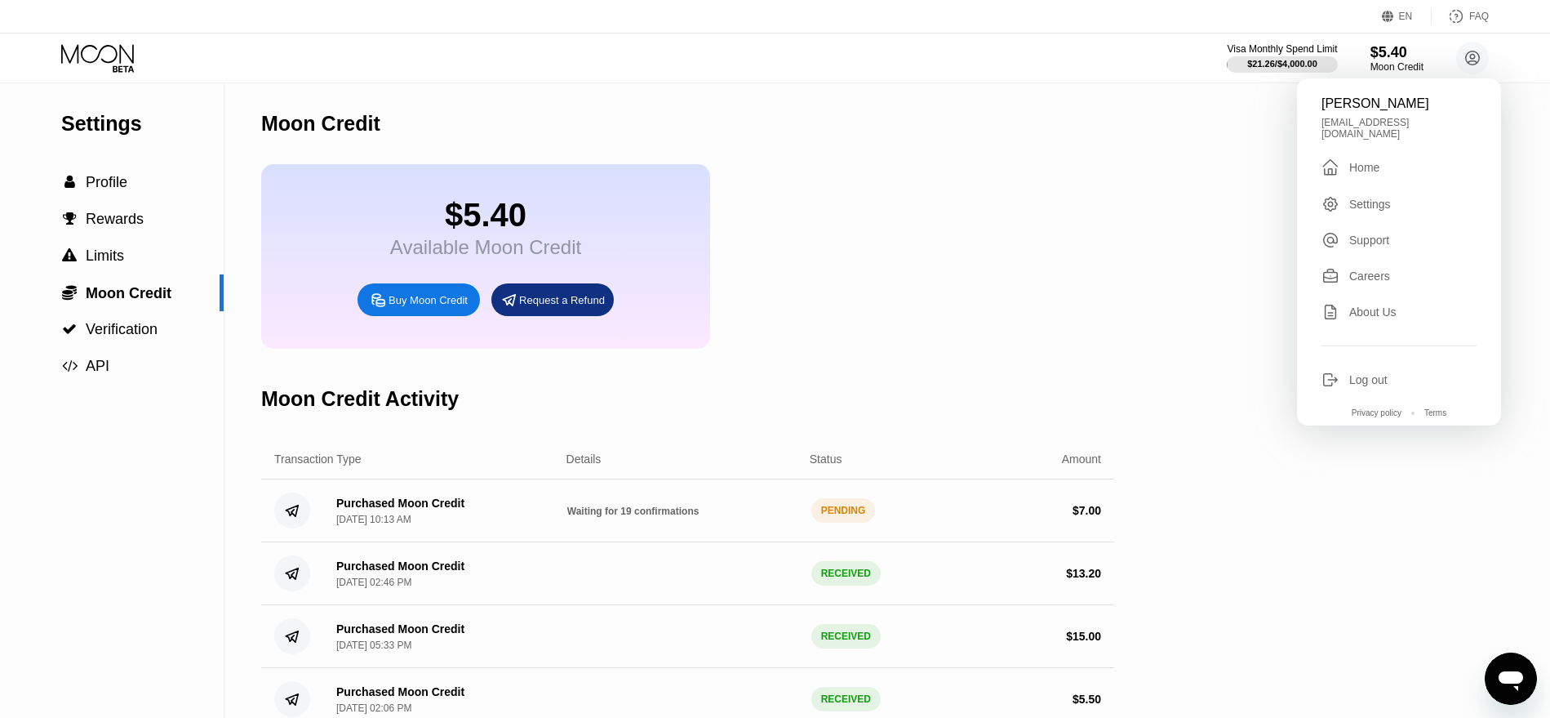
click at [1364, 162] on div "Home" at bounding box center [1365, 167] width 30 height 13
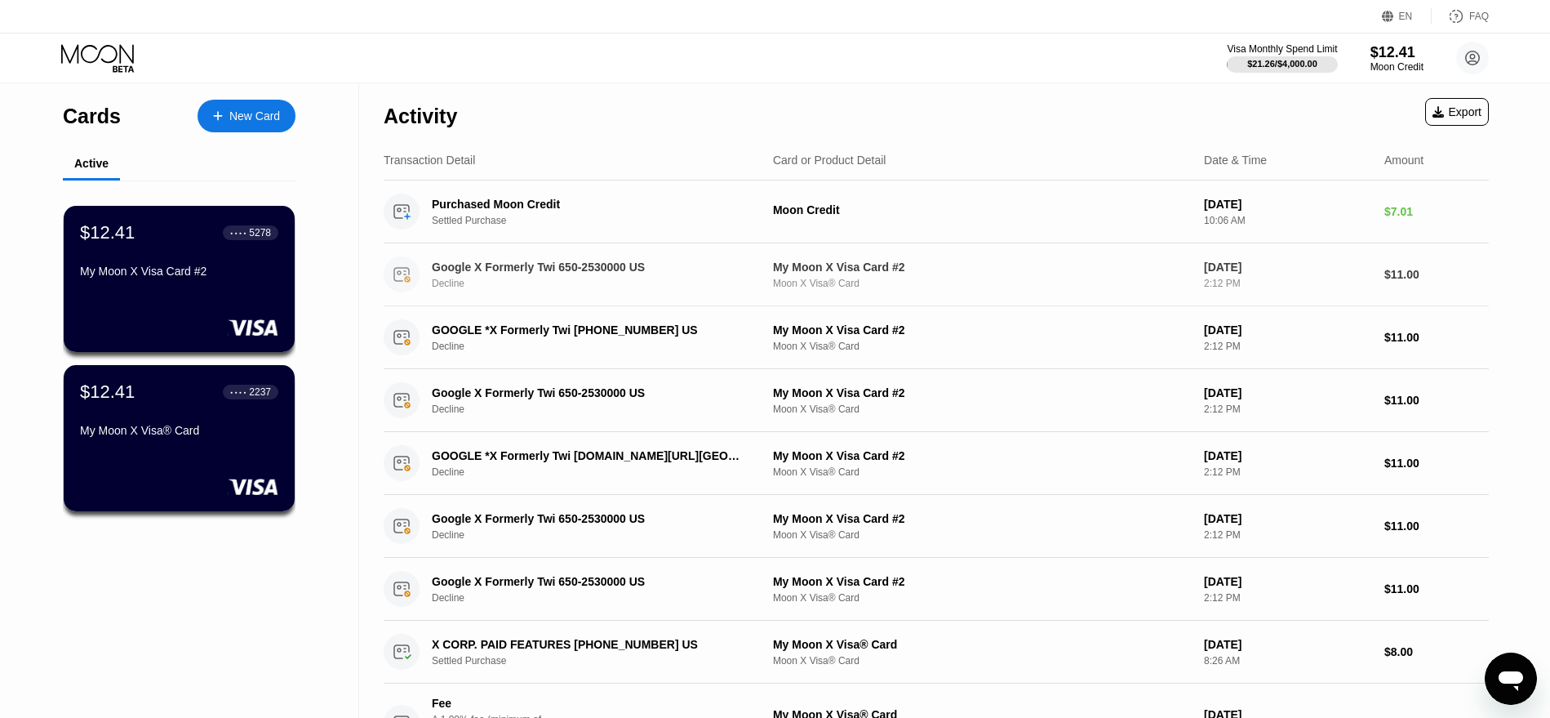
click at [1216, 271] on div "[DATE]" at bounding box center [1287, 266] width 167 height 13
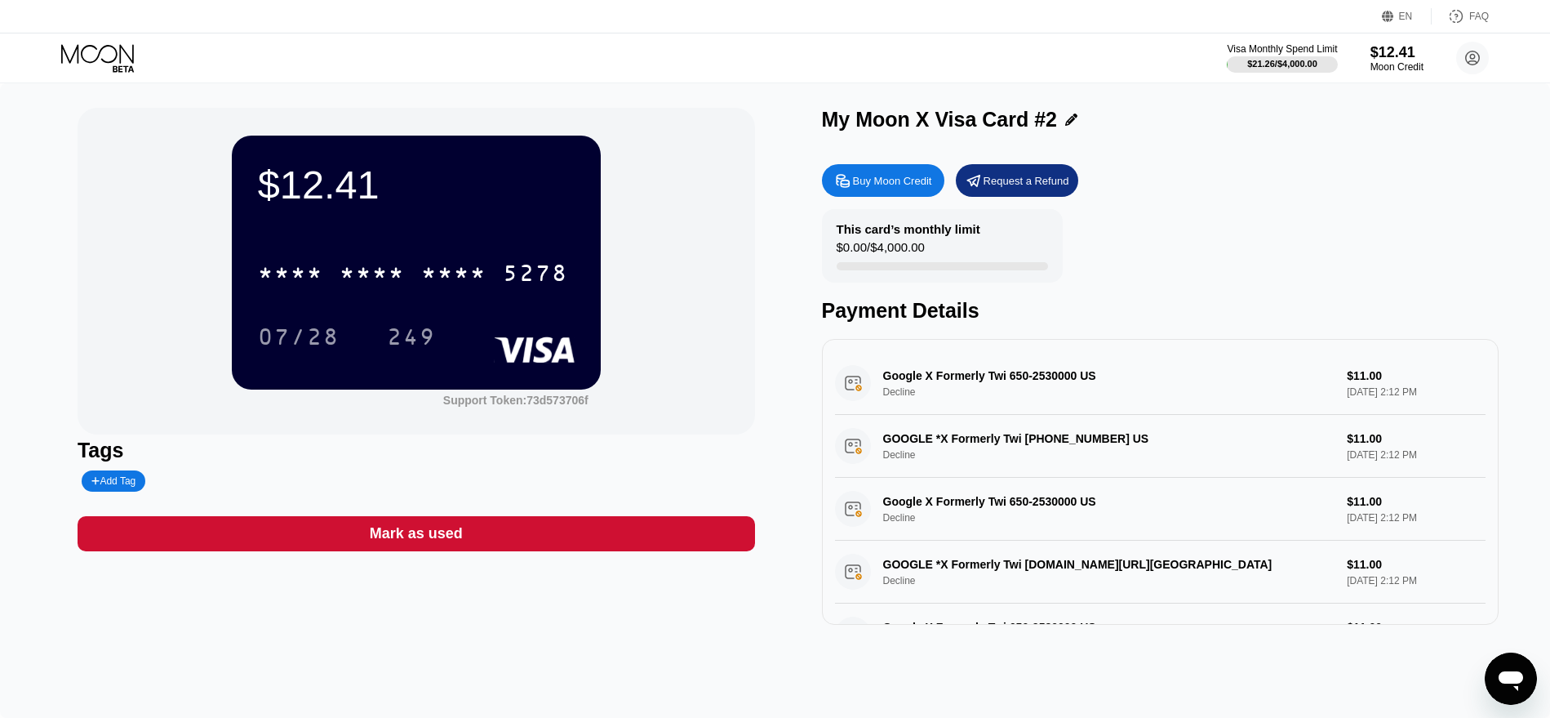
drag, startPoint x: 981, startPoint y: 385, endPoint x: 1064, endPoint y: 385, distance: 82.5
click at [982, 385] on div "Google X Formerly Twi 650-2530000 US Decline $11.00 [DATE] 2:12 PM" at bounding box center [1161, 383] width 652 height 63
click at [874, 385] on div "Google X Formerly Twi 650-2530000 US Decline $11.00 [DATE] 2:12 PM" at bounding box center [1161, 383] width 652 height 63
click at [838, 389] on div "Google X Formerly Twi 650-2530000 US Decline $11.00 [DATE] 2:12 PM" at bounding box center [1161, 383] width 652 height 63
drag, startPoint x: 934, startPoint y: 381, endPoint x: 992, endPoint y: 380, distance: 58.0
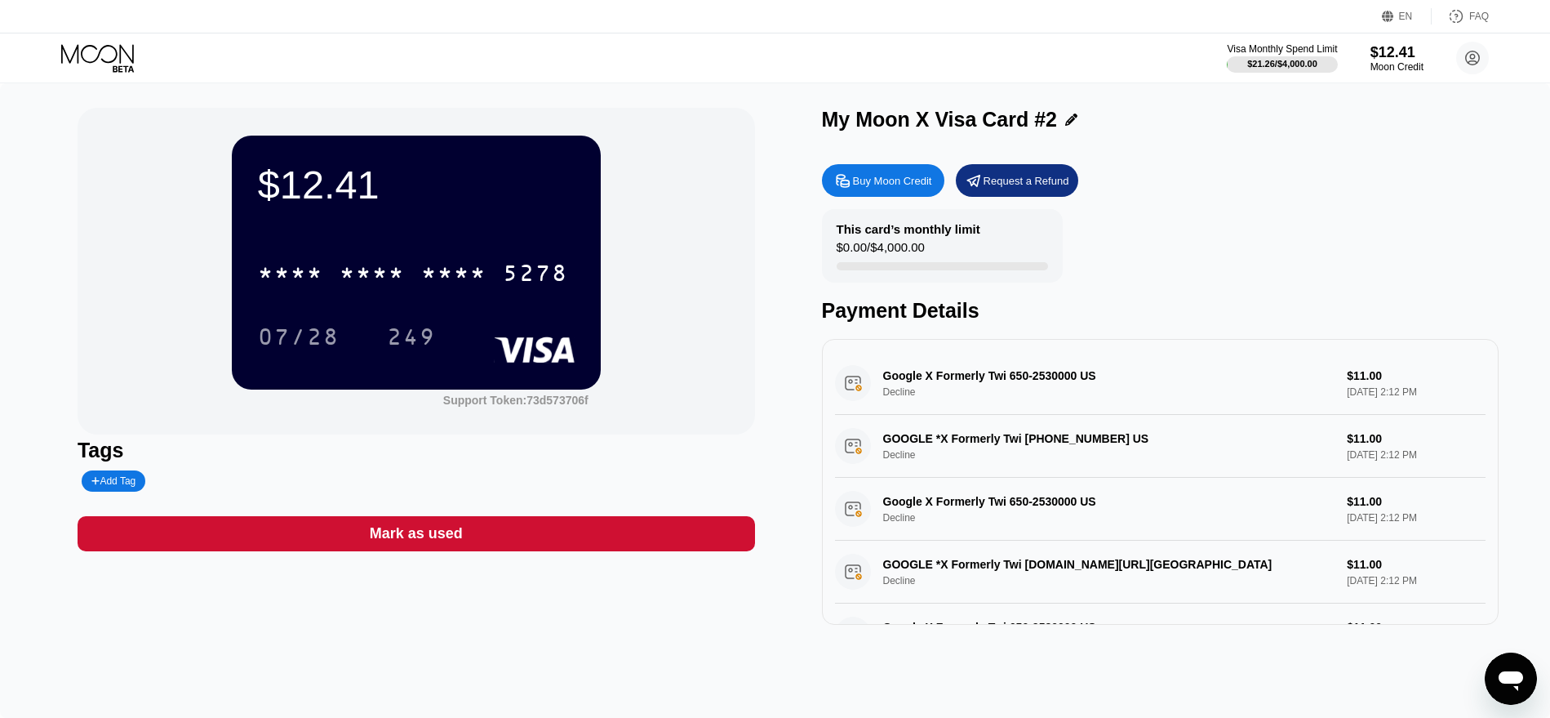
click at [942, 381] on div "Google X Formerly Twi 650-2530000 US Decline $11.00 [DATE] 2:12 PM" at bounding box center [1161, 383] width 652 height 63
click at [988, 446] on div "GOOGLE *X Formerly Twi [PHONE_NUMBER] US Decline $11.00 [DATE] 2:12 PM" at bounding box center [1161, 446] width 652 height 63
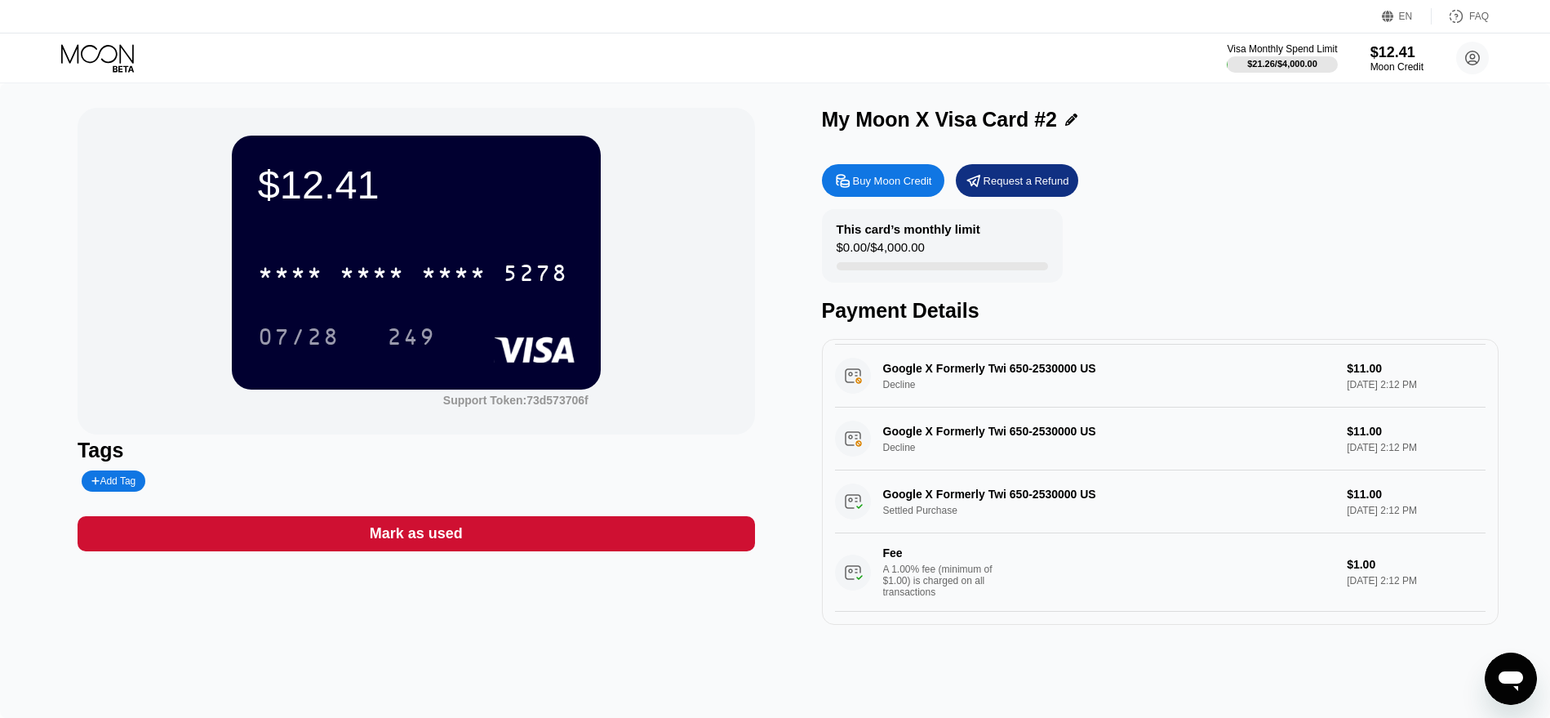
click at [1022, 470] on div "Google X Formerly Twi 650-2530000 US Settled Purchase $11.00 [DATE] 2:12 PM Fee…" at bounding box center [1161, 540] width 652 height 141
click at [999, 450] on div "Google X Formerly Twi 650-2530000 US Decline $11.00 [DATE] 2:12 PM" at bounding box center [1161, 438] width 652 height 63
click at [973, 412] on div "Google X Formerly Twi 650-2530000 US Decline $11.00 [DATE] 2:12 PM" at bounding box center [1161, 438] width 652 height 63
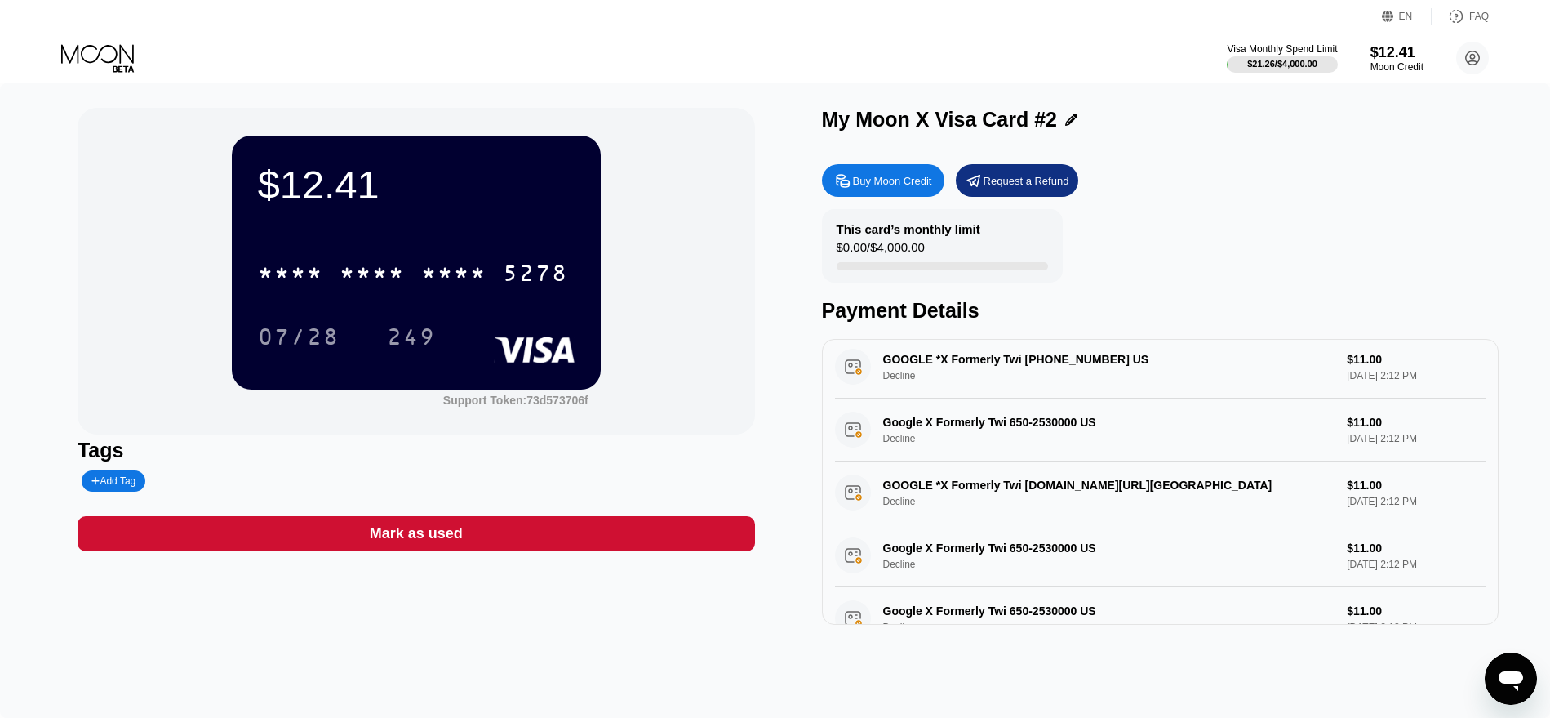
click at [985, 421] on div "Google X Formerly Twi 650-2530000 US Decline $11.00 [DATE] 2:12 PM" at bounding box center [1161, 429] width 652 height 63
drag, startPoint x: 985, startPoint y: 421, endPoint x: 990, endPoint y: 405, distance: 17.0
click at [986, 421] on div "Google X Formerly Twi 650-2530000 US Decline $11.00 Sep 20, 2025 2:12 PM" at bounding box center [1161, 429] width 652 height 63
click at [997, 389] on div "GOOGLE *X Formerly Twi 855-836-3987 US Decline $11.00 Sep 21, 2025 2:12 PM" at bounding box center [1161, 367] width 652 height 63
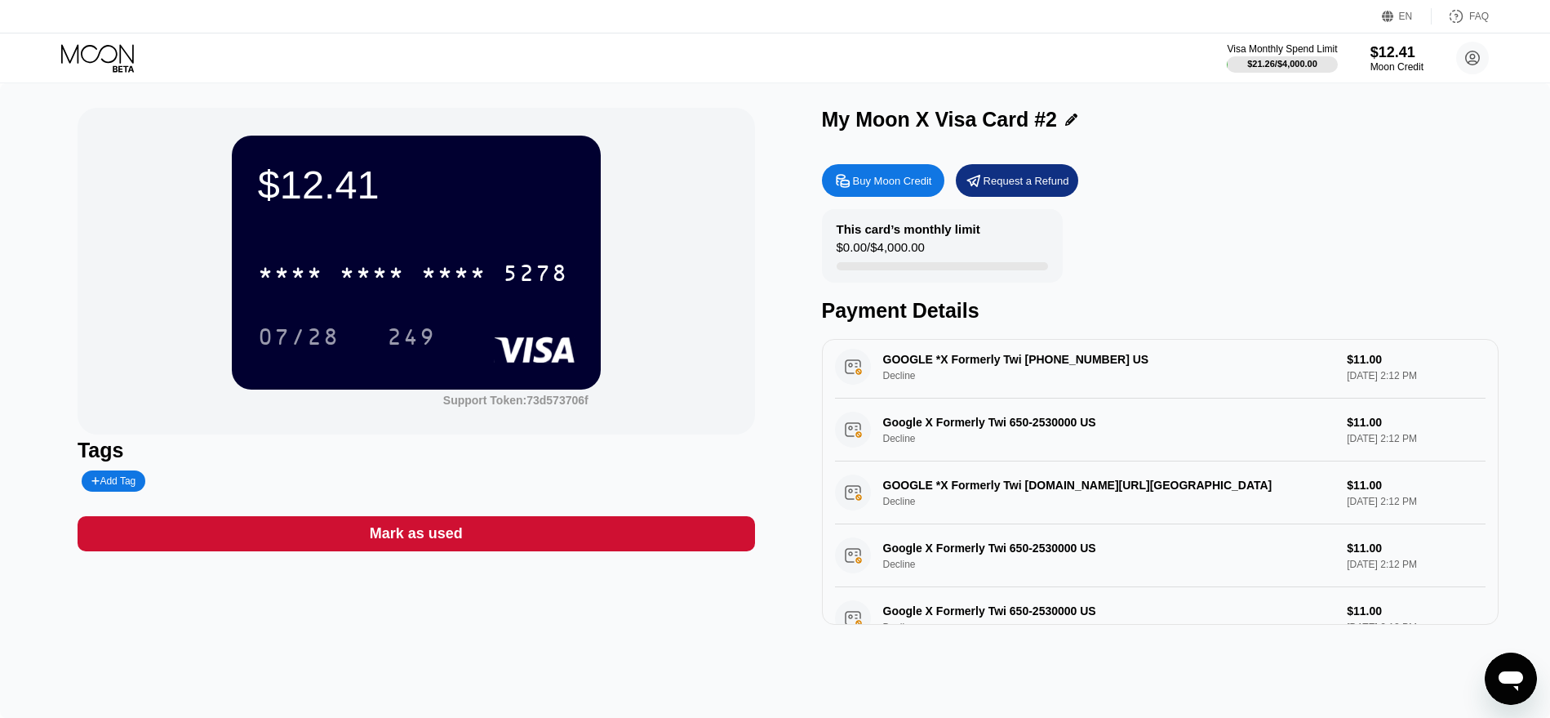
click at [997, 389] on div "GOOGLE *X Formerly Twi 855-836-3987 US Decline $11.00 Sep 21, 2025 2:12 PM" at bounding box center [1161, 367] width 652 height 63
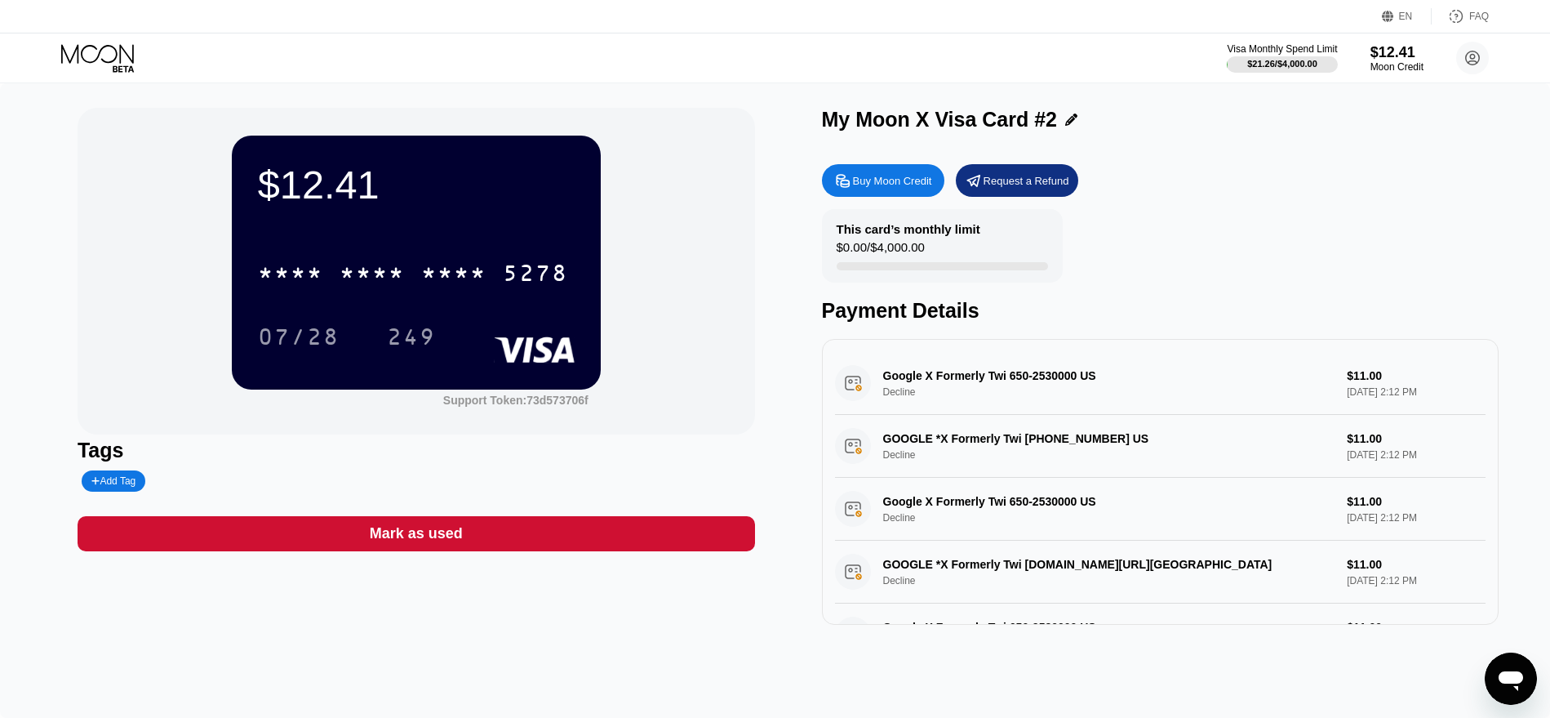
drag, startPoint x: 1021, startPoint y: 439, endPoint x: 1021, endPoint y: 424, distance: 15.5
click at [1021, 438] on div "GOOGLE *X Formerly Twi 855-836-3987 US Decline $11.00 Sep 21, 2025 2:12 PM" at bounding box center [1161, 446] width 652 height 63
click at [1022, 401] on div "Google X Formerly Twi 650-2530000 US Decline $11.00 Sep 22, 2025 2:12 PM" at bounding box center [1161, 383] width 652 height 63
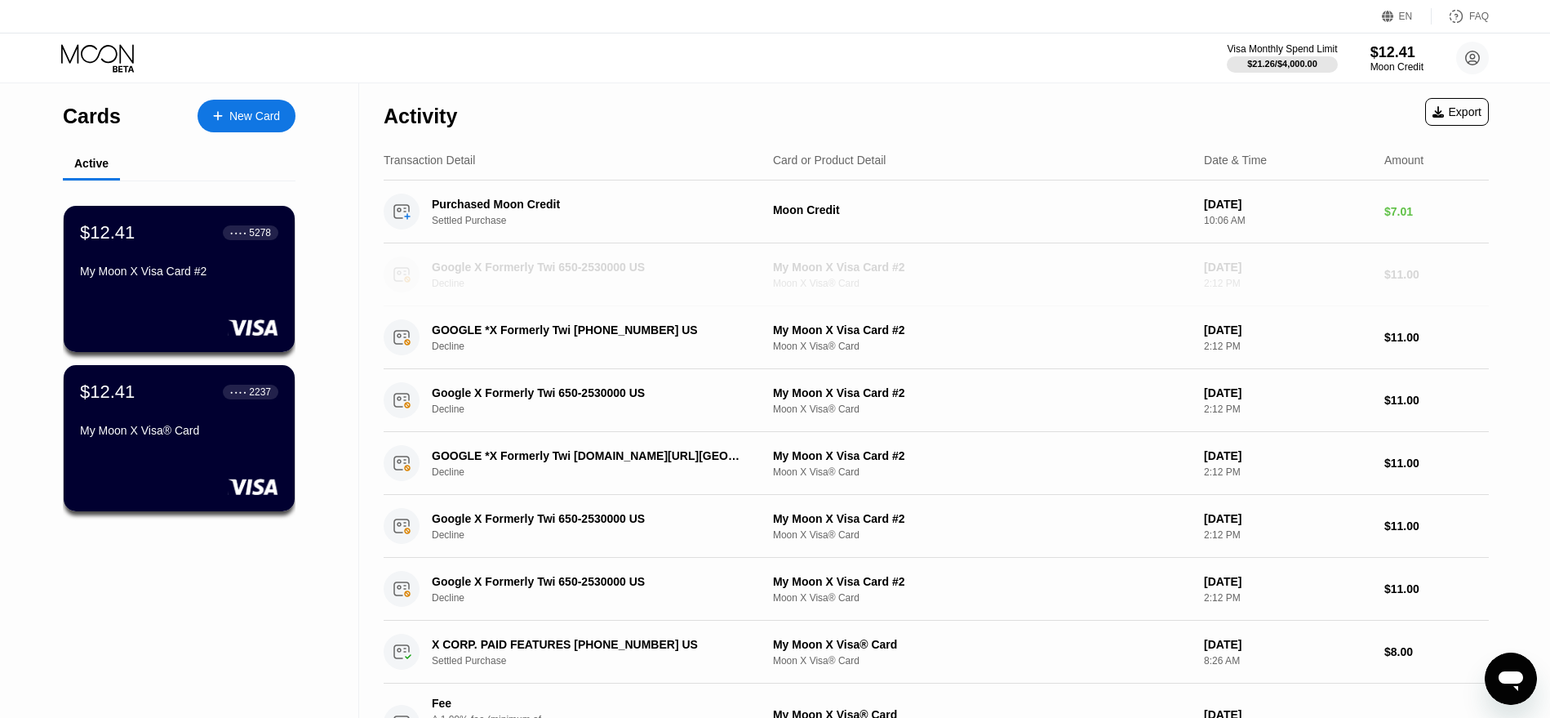
click at [397, 265] on circle at bounding box center [402, 274] width 36 height 36
